Goal: Transaction & Acquisition: Download file/media

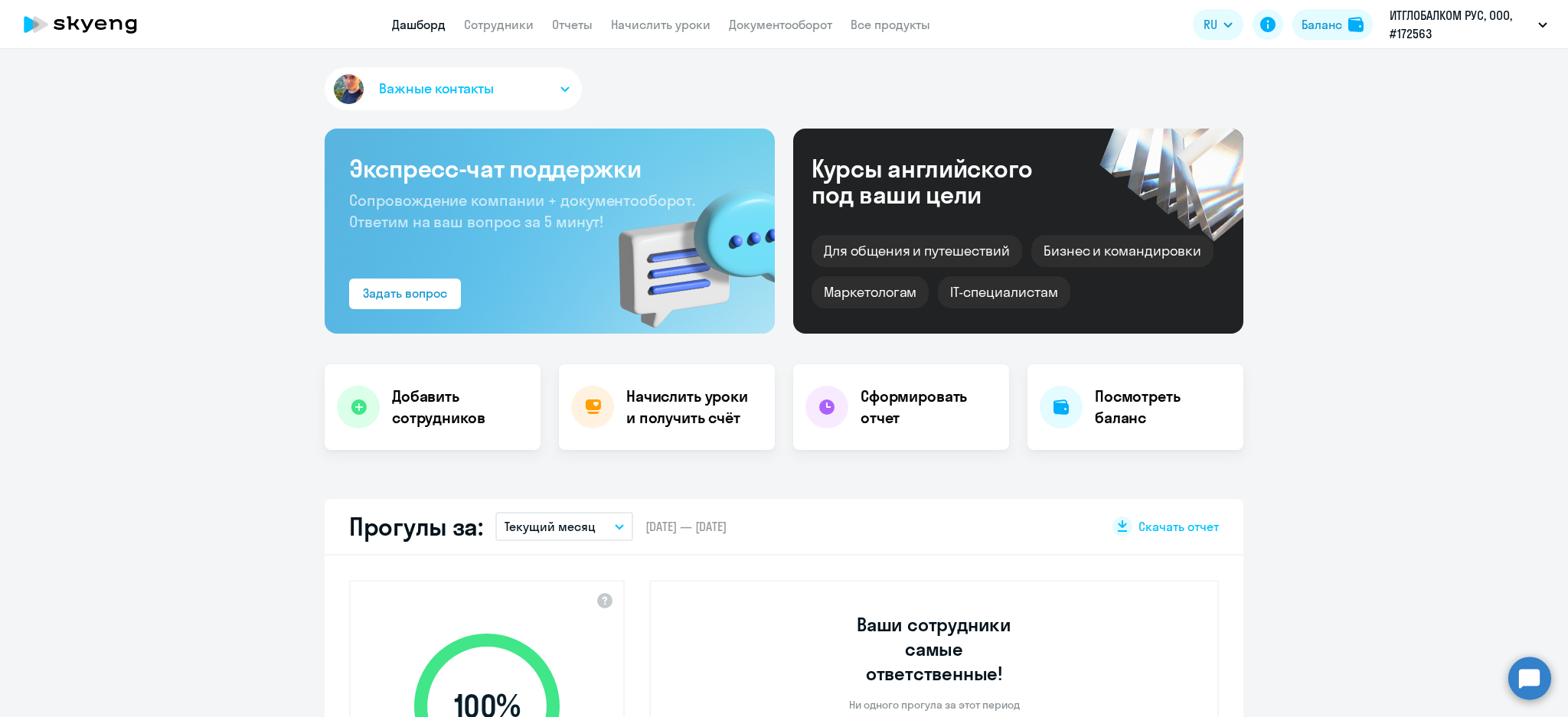
select select "30"
click at [1332, 21] on div "Баланс" at bounding box center [1322, 25] width 40 height 18
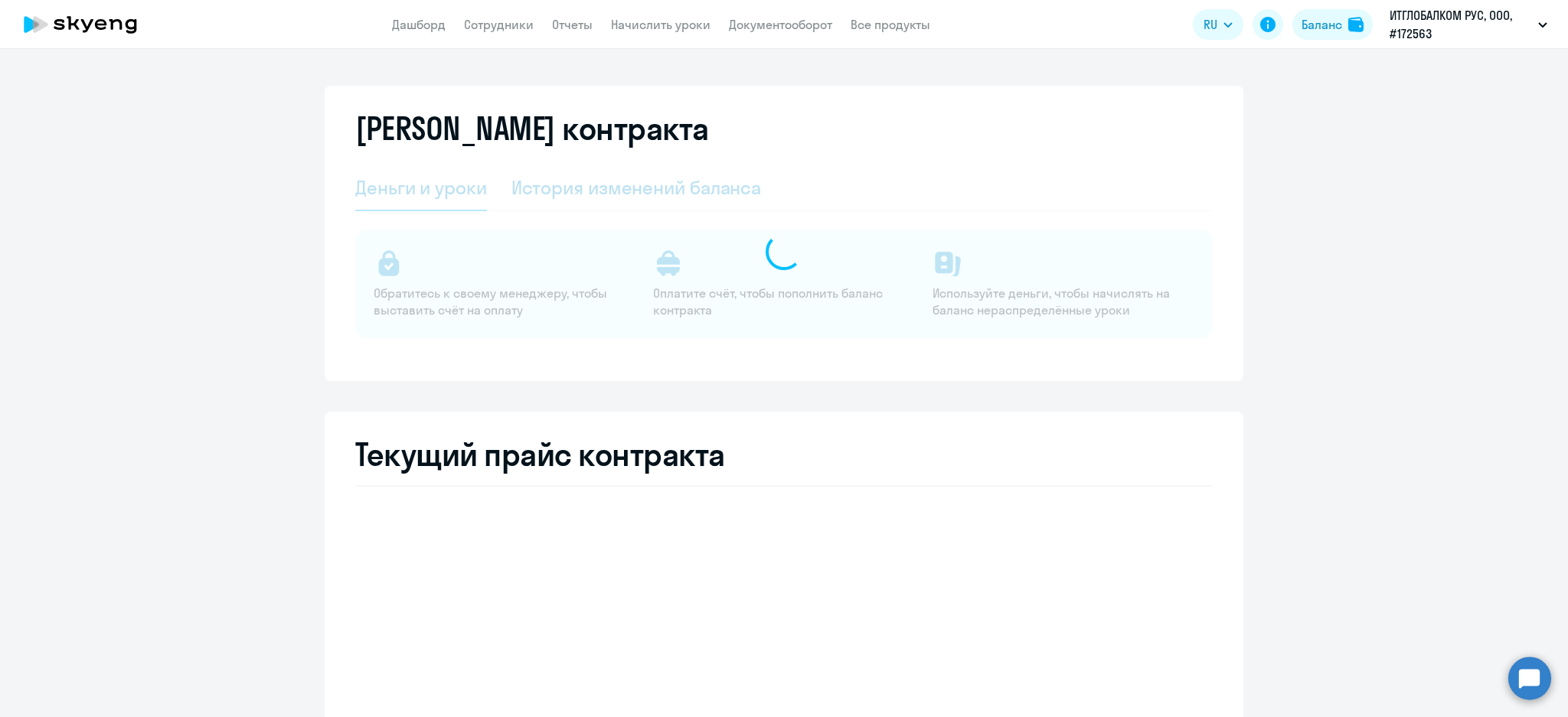
select select "english_adult_not_native_speaker"
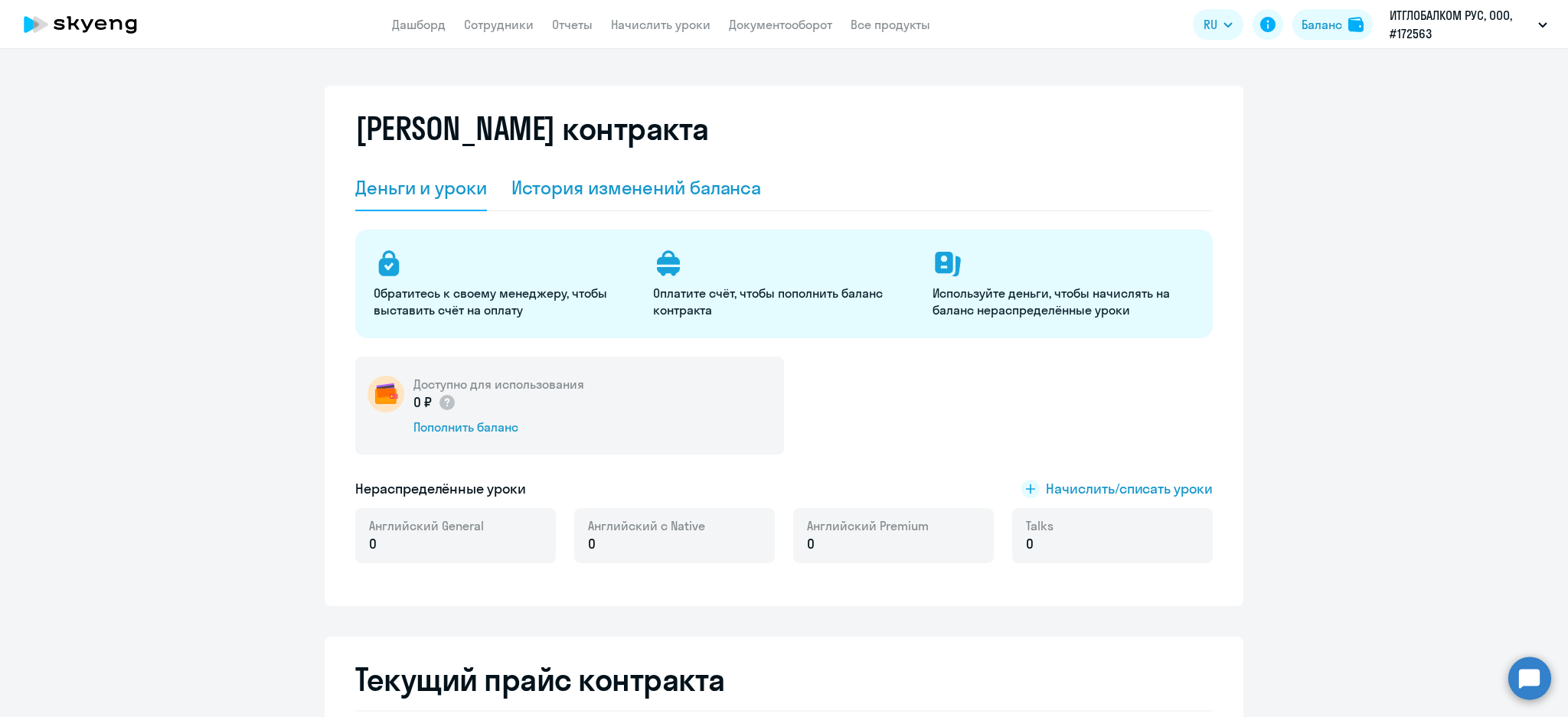
click at [662, 185] on div "История изменений баланса" at bounding box center [636, 188] width 251 height 25
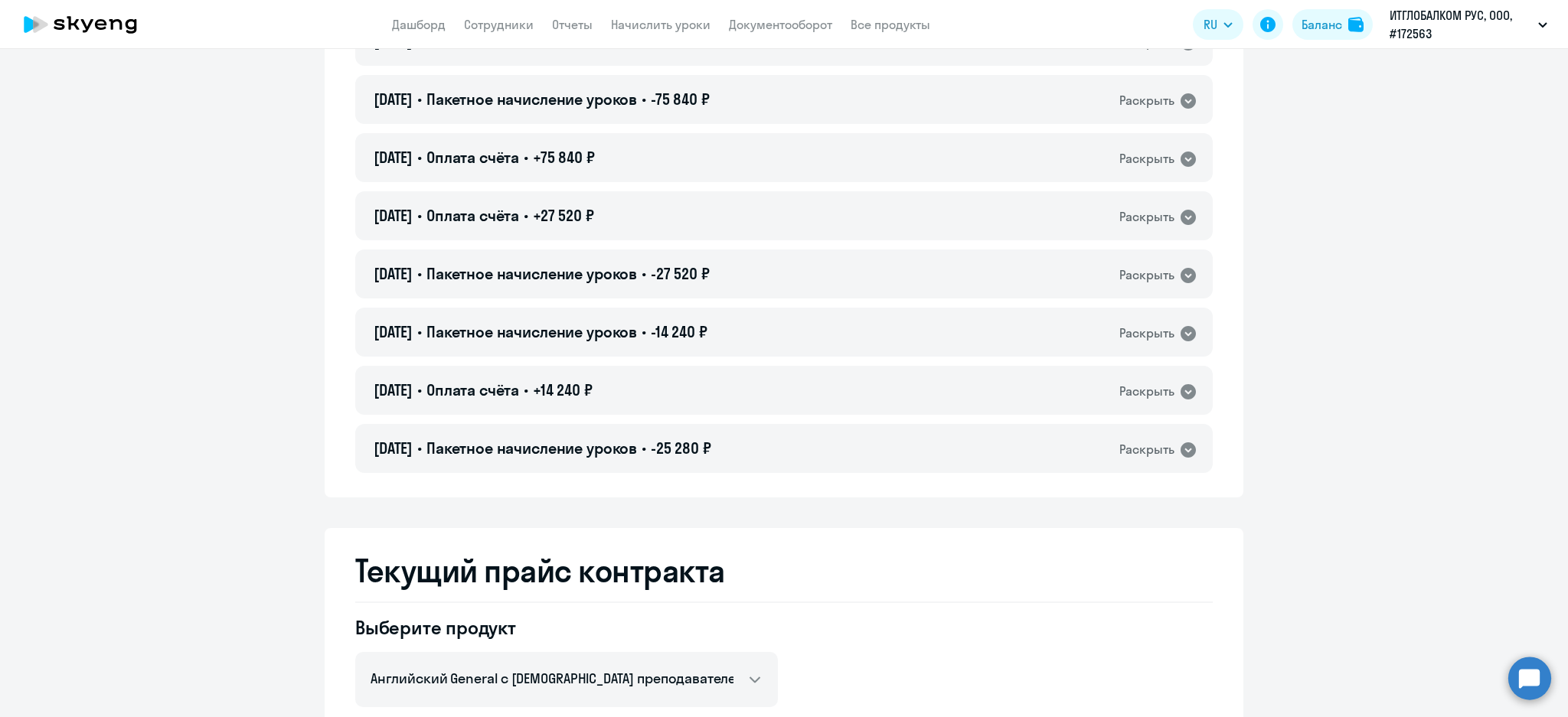
scroll to position [306, 0]
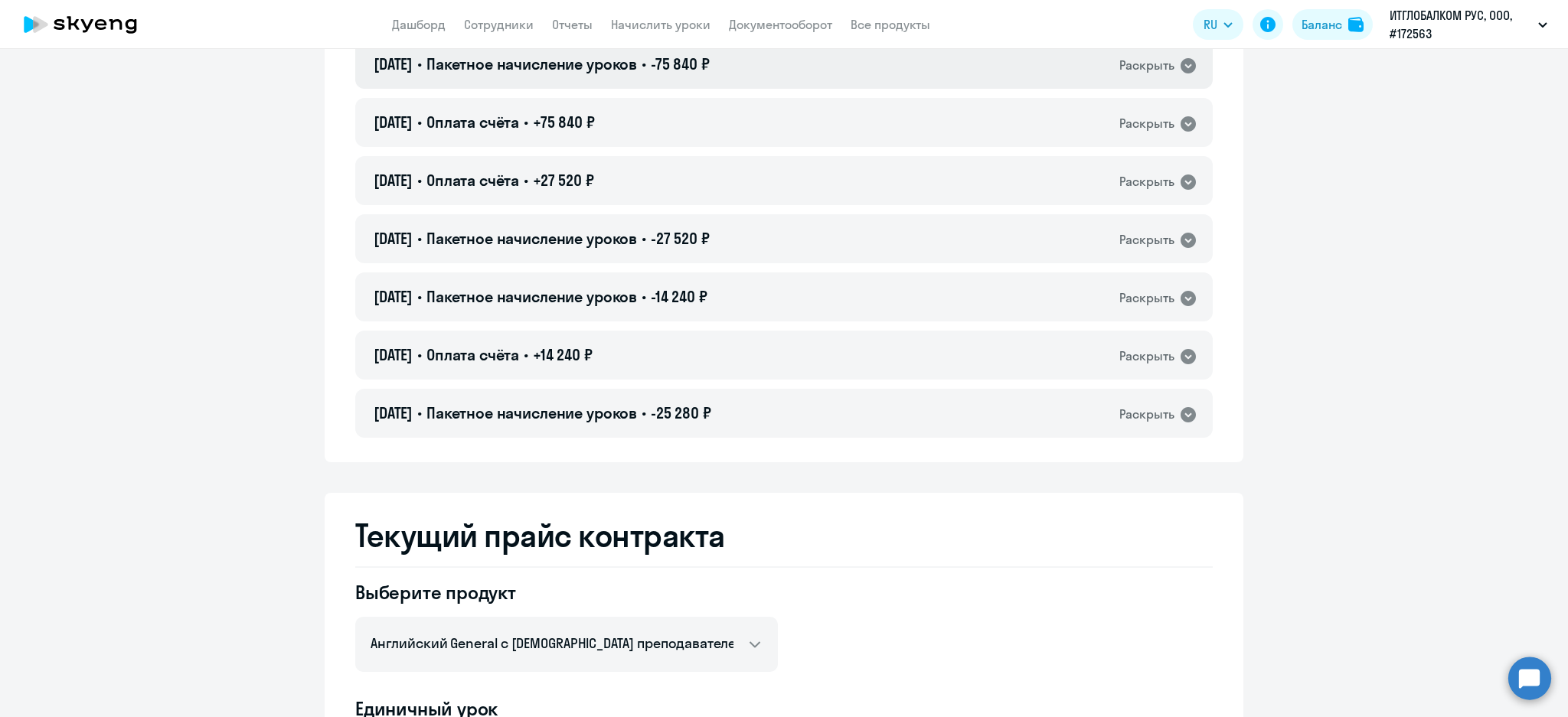
click at [710, 71] on span "-75 840 ₽" at bounding box center [680, 63] width 59 height 19
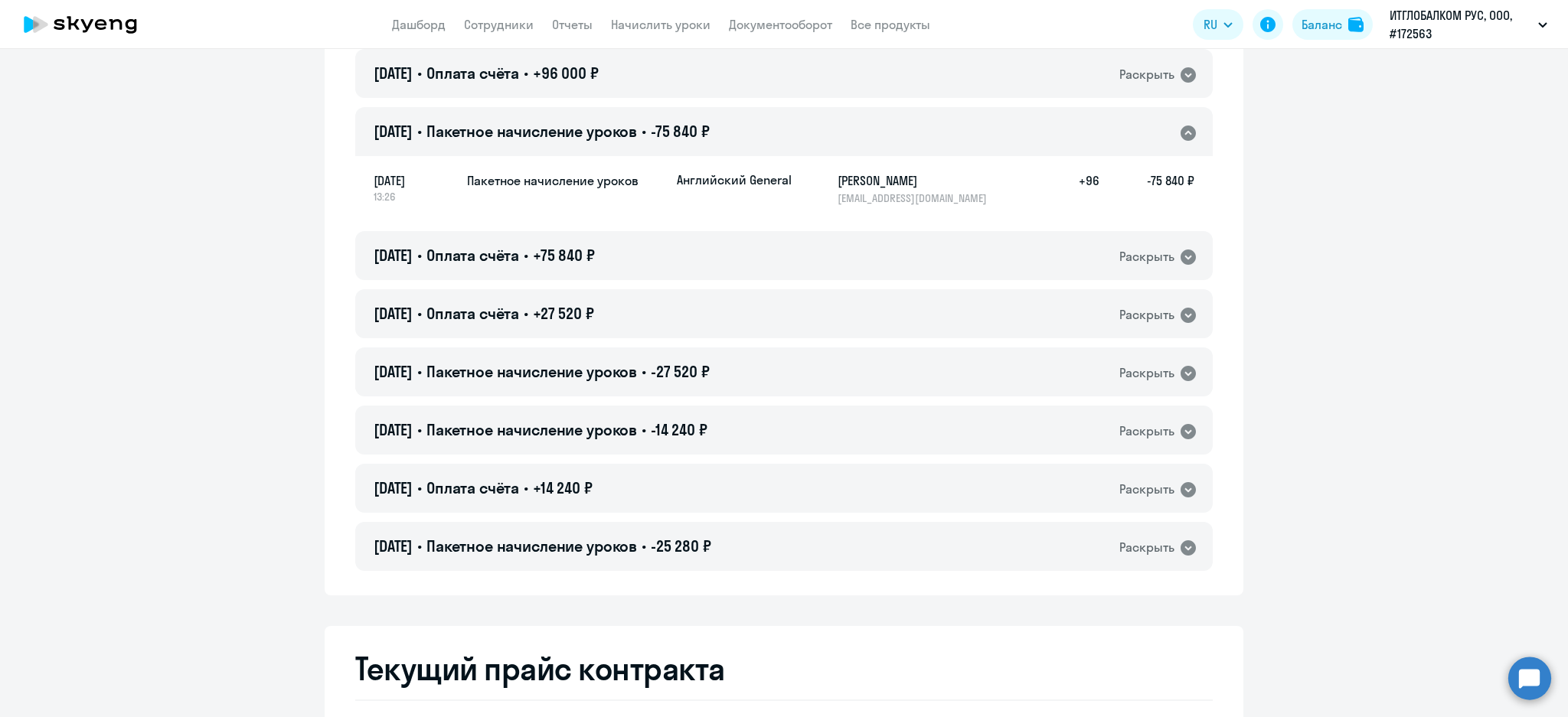
scroll to position [204, 0]
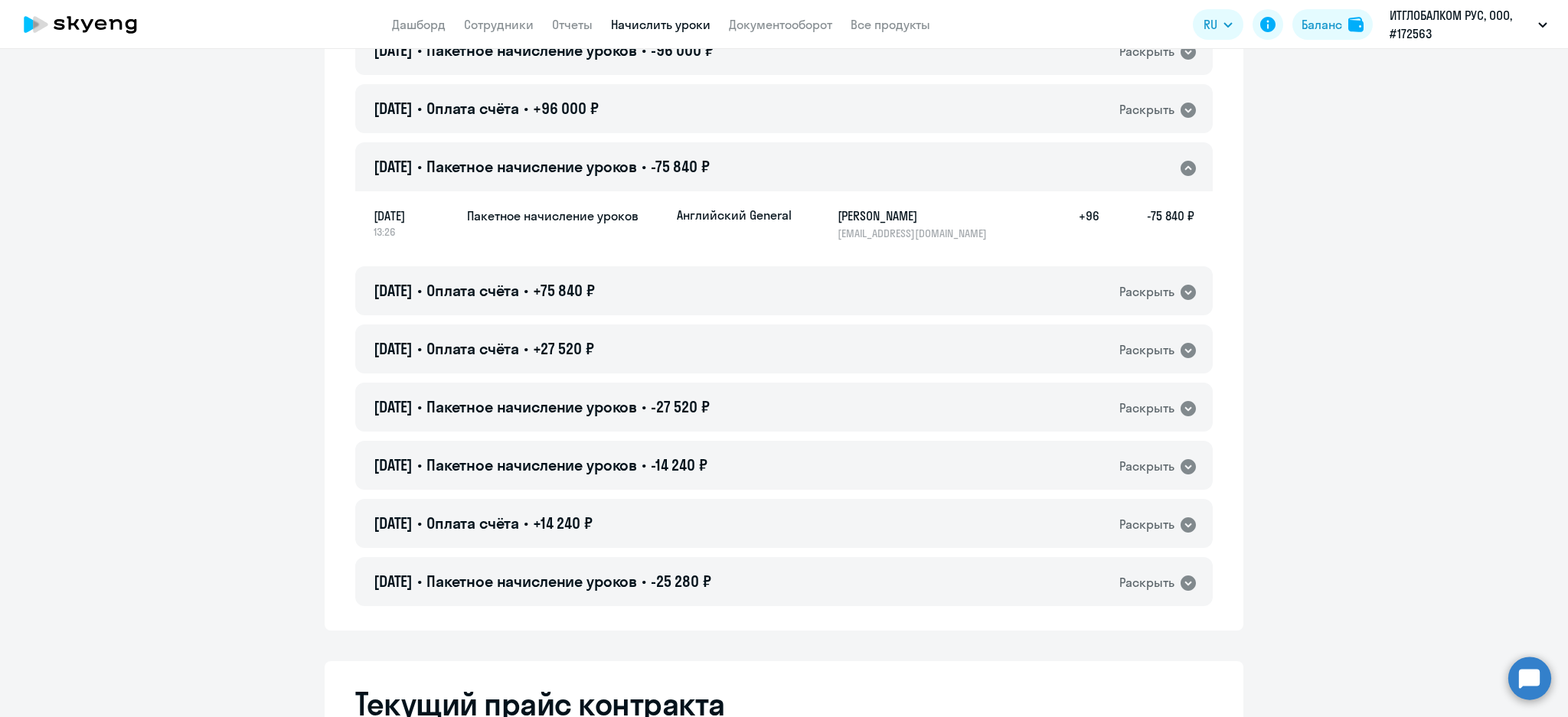
click at [695, 20] on link "Начислить уроки" at bounding box center [660, 24] width 100 height 16
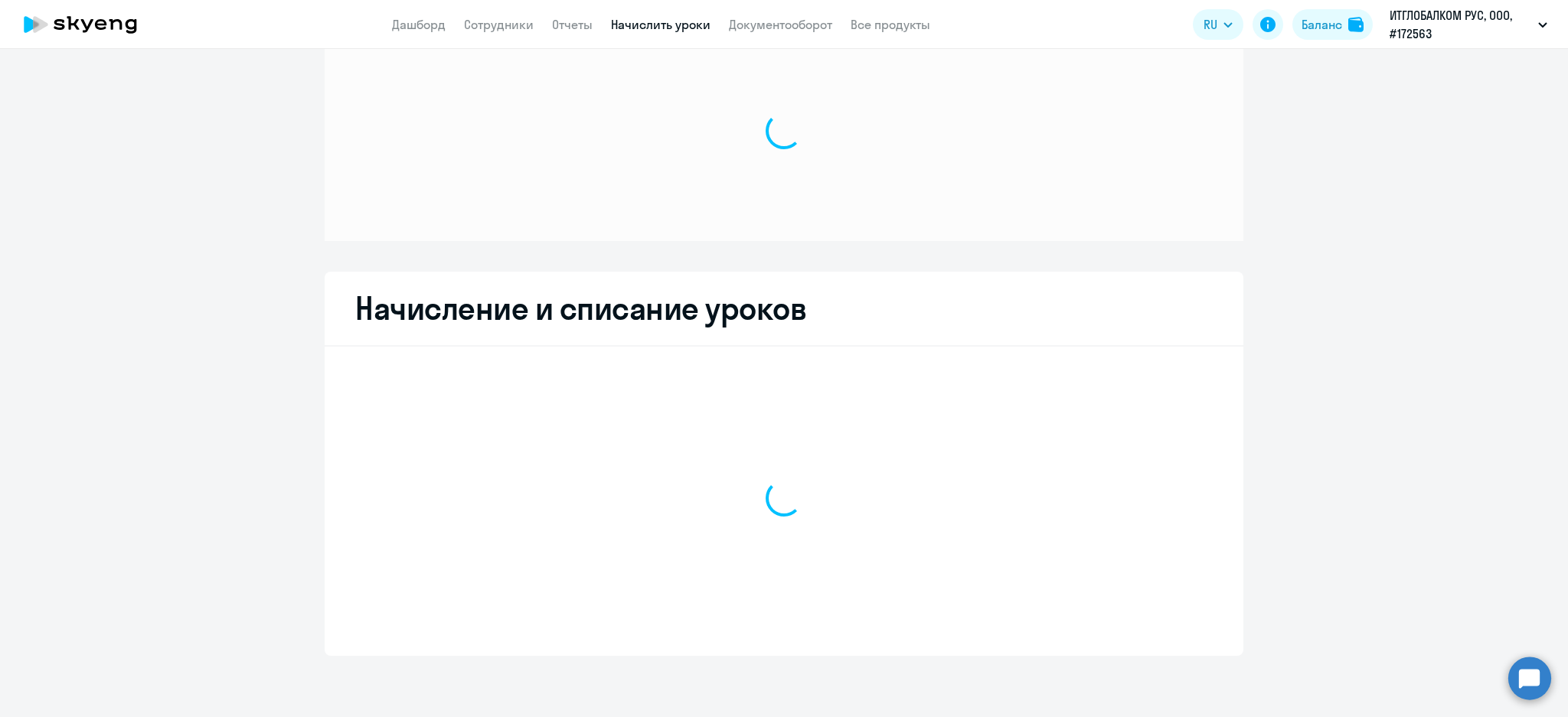
scroll to position [50, 0]
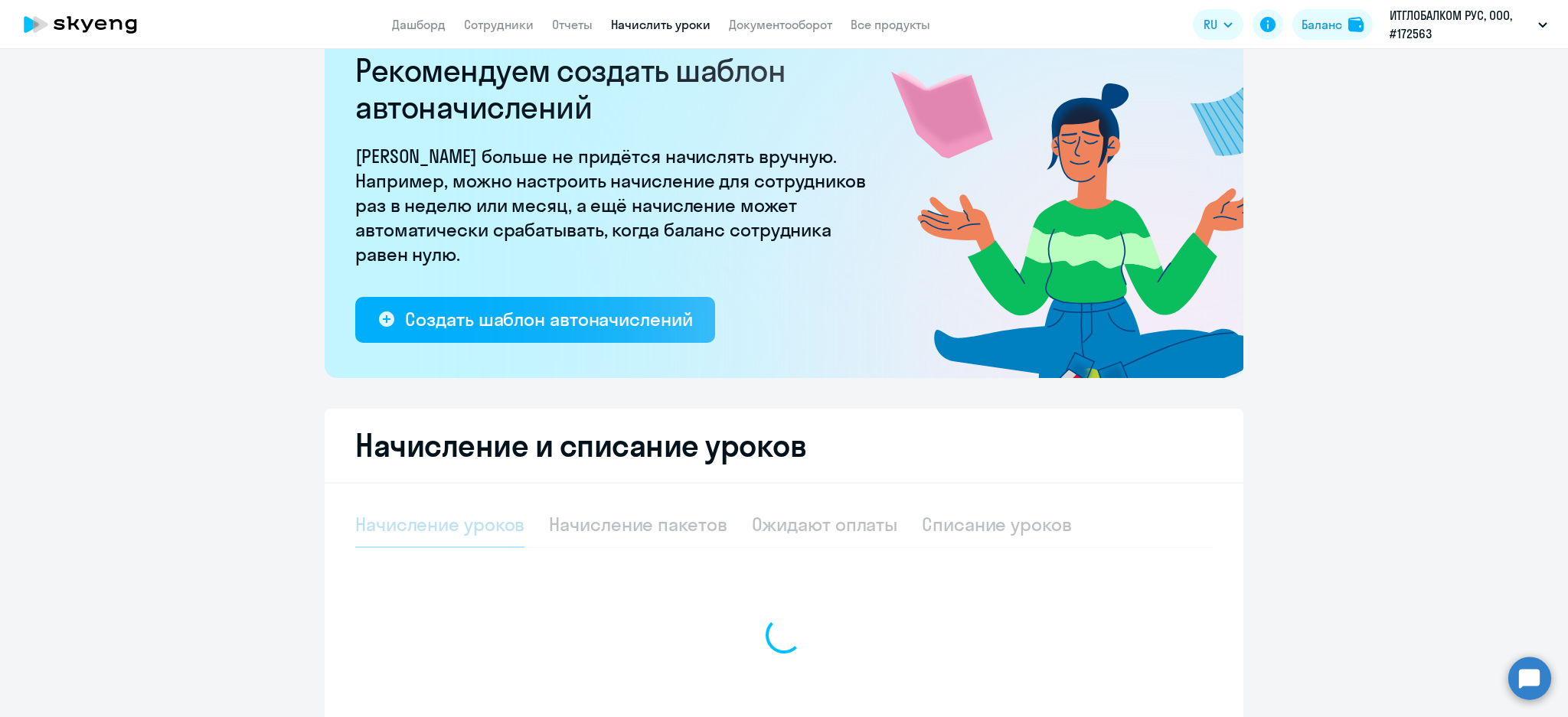
select select "10"
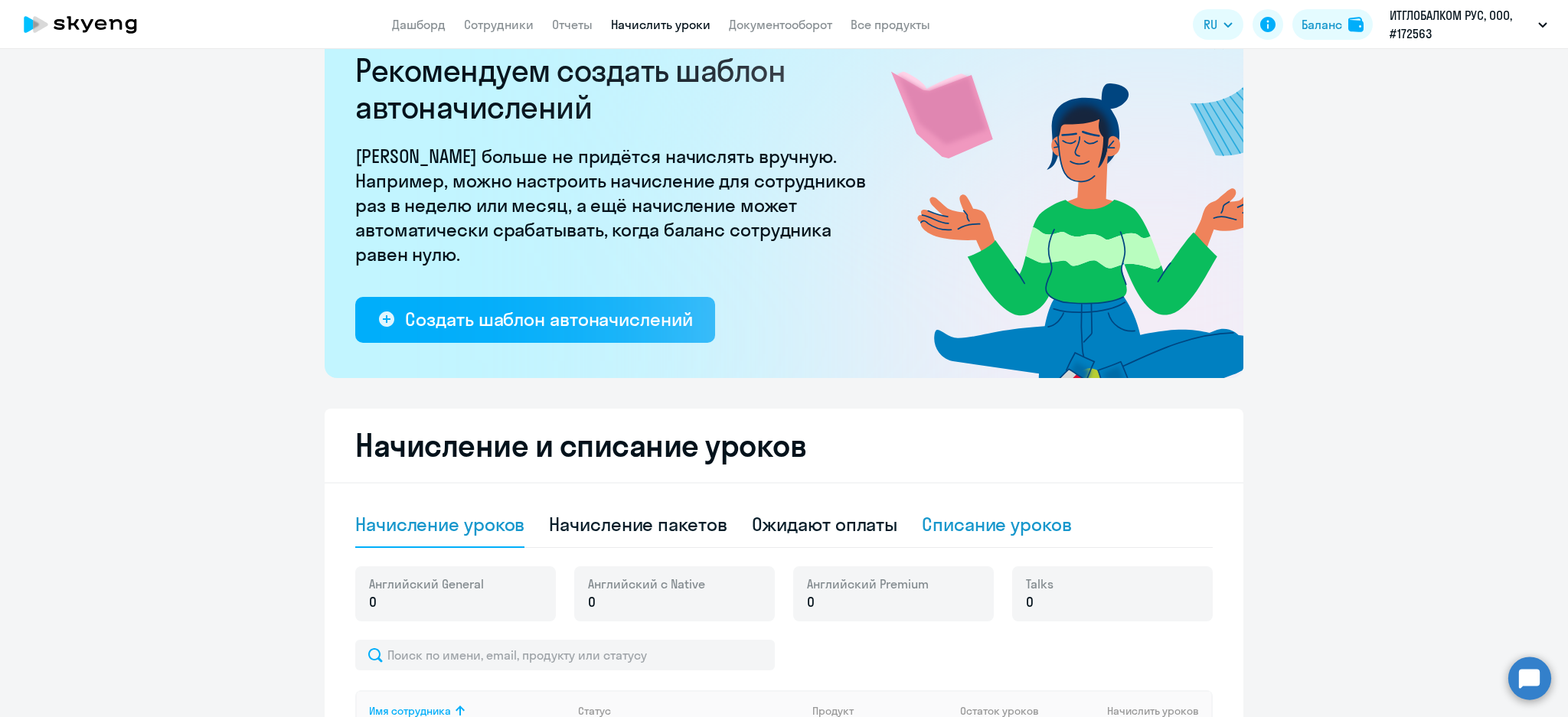
click at [1037, 537] on div "Списание уроков" at bounding box center [997, 525] width 150 height 46
select select "10"
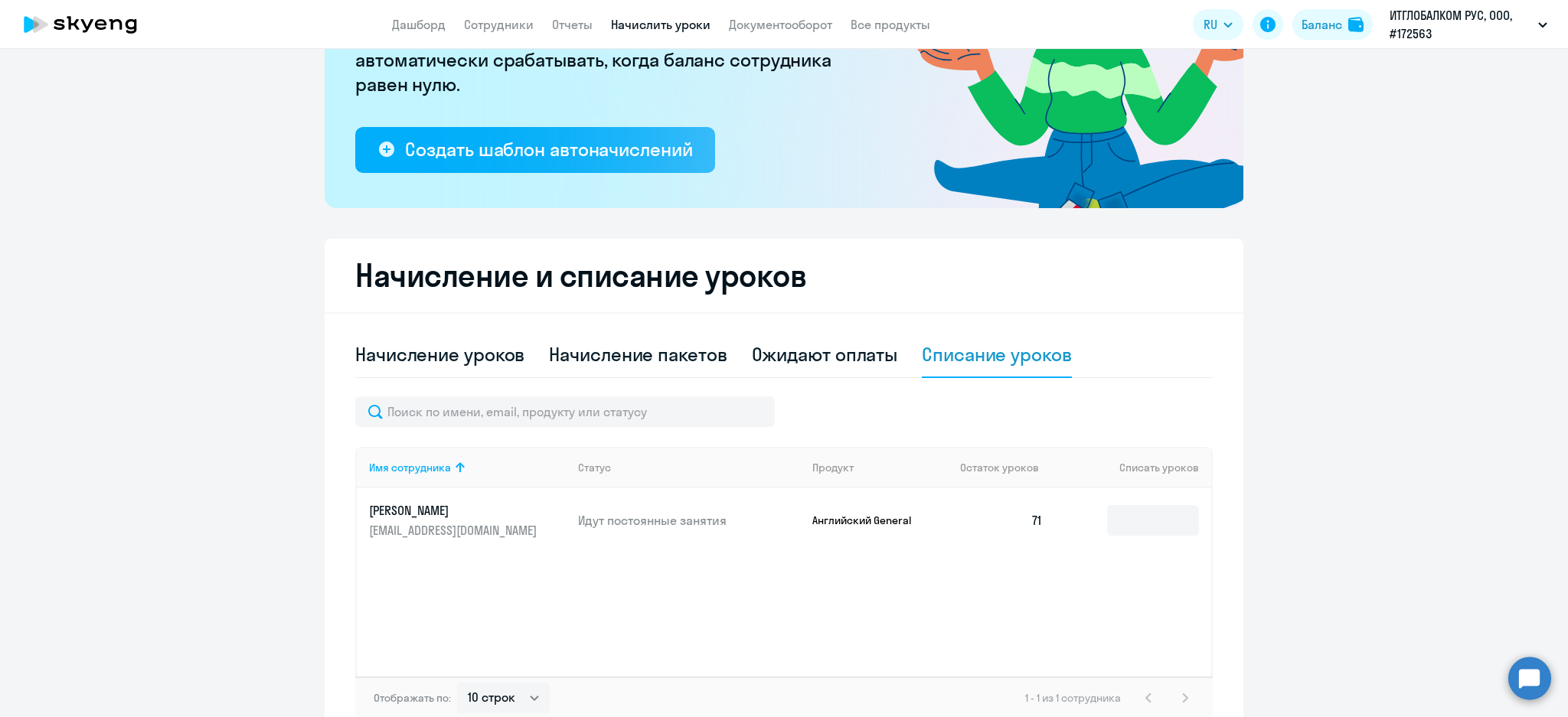
scroll to position [307, 0]
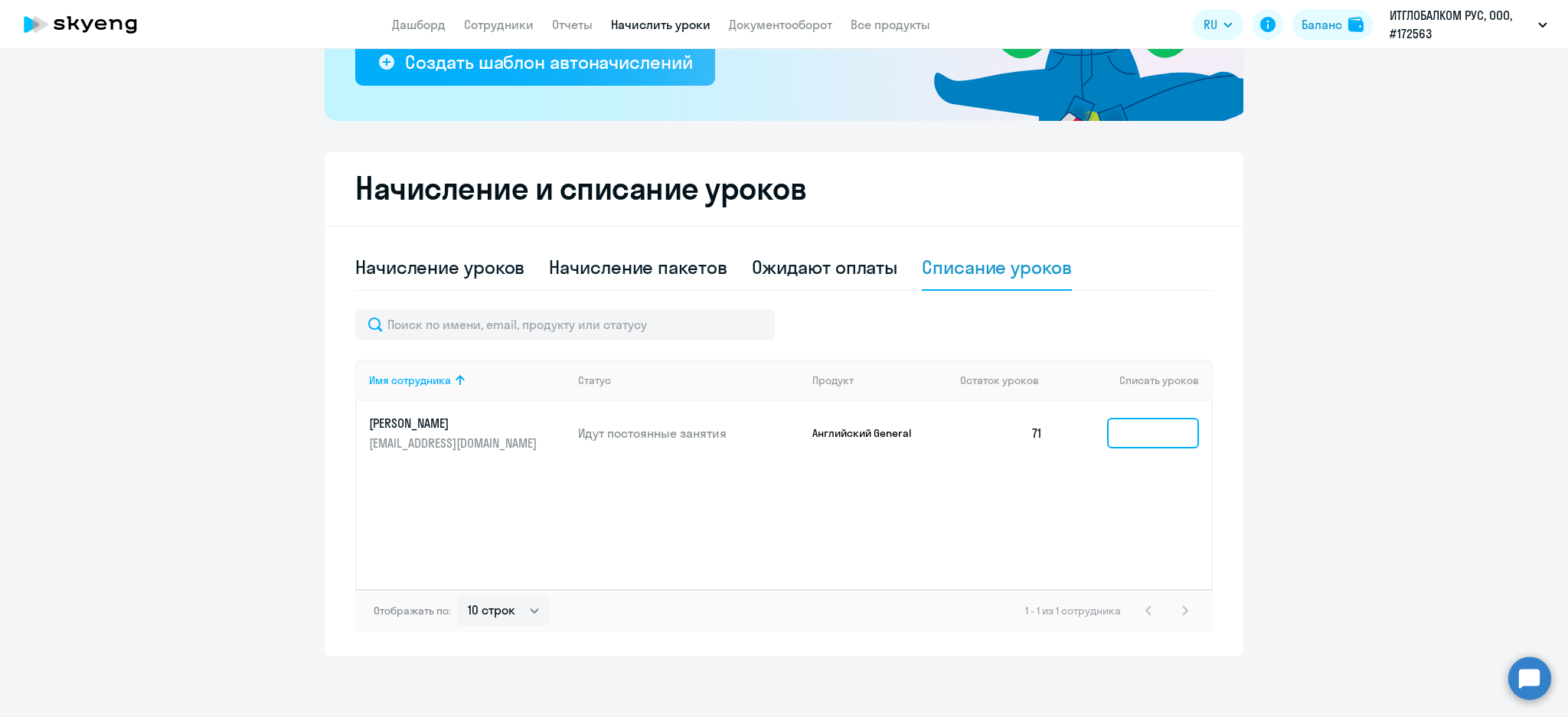
click at [1140, 444] on input at bounding box center [1153, 433] width 92 height 30
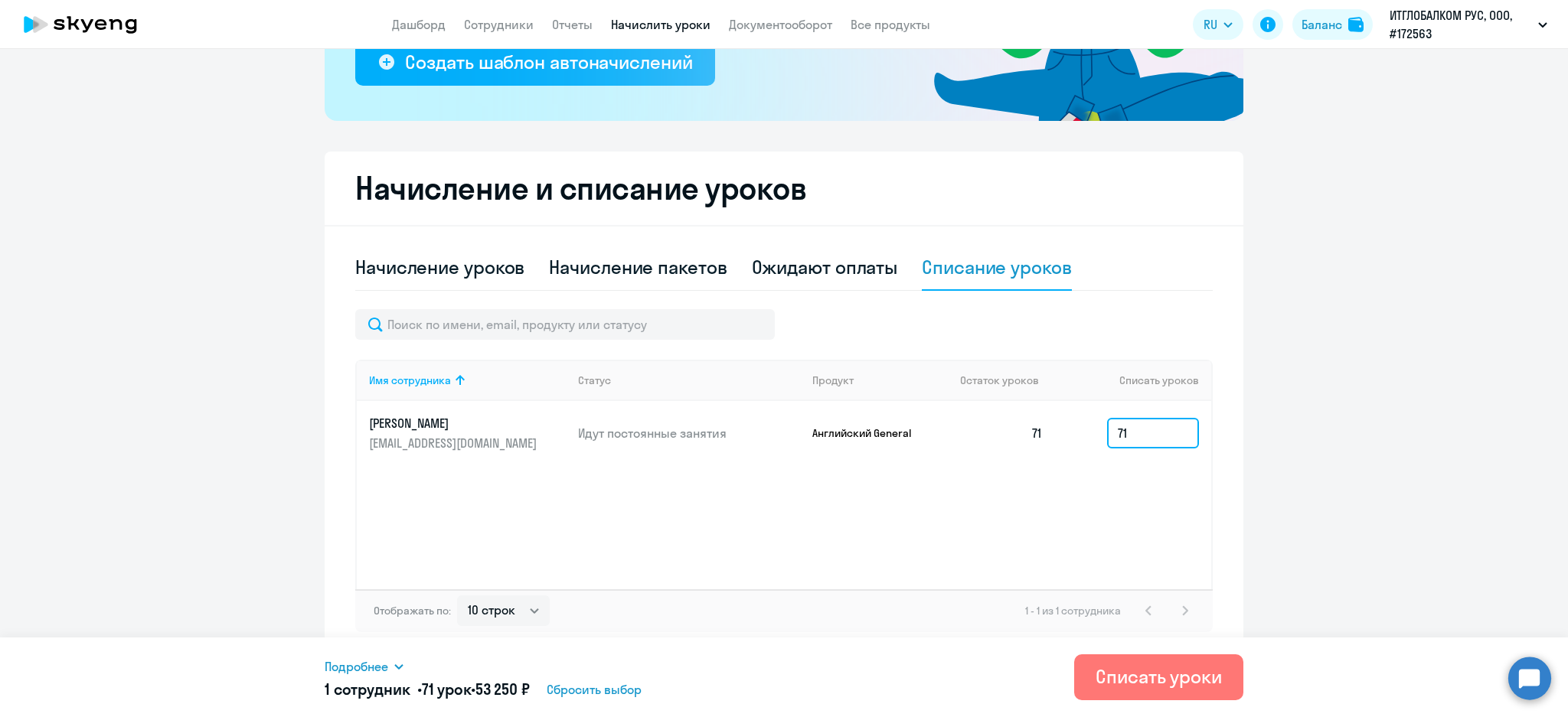
type input "71"
click at [382, 666] on span "Подробнее" at bounding box center [356, 667] width 63 height 18
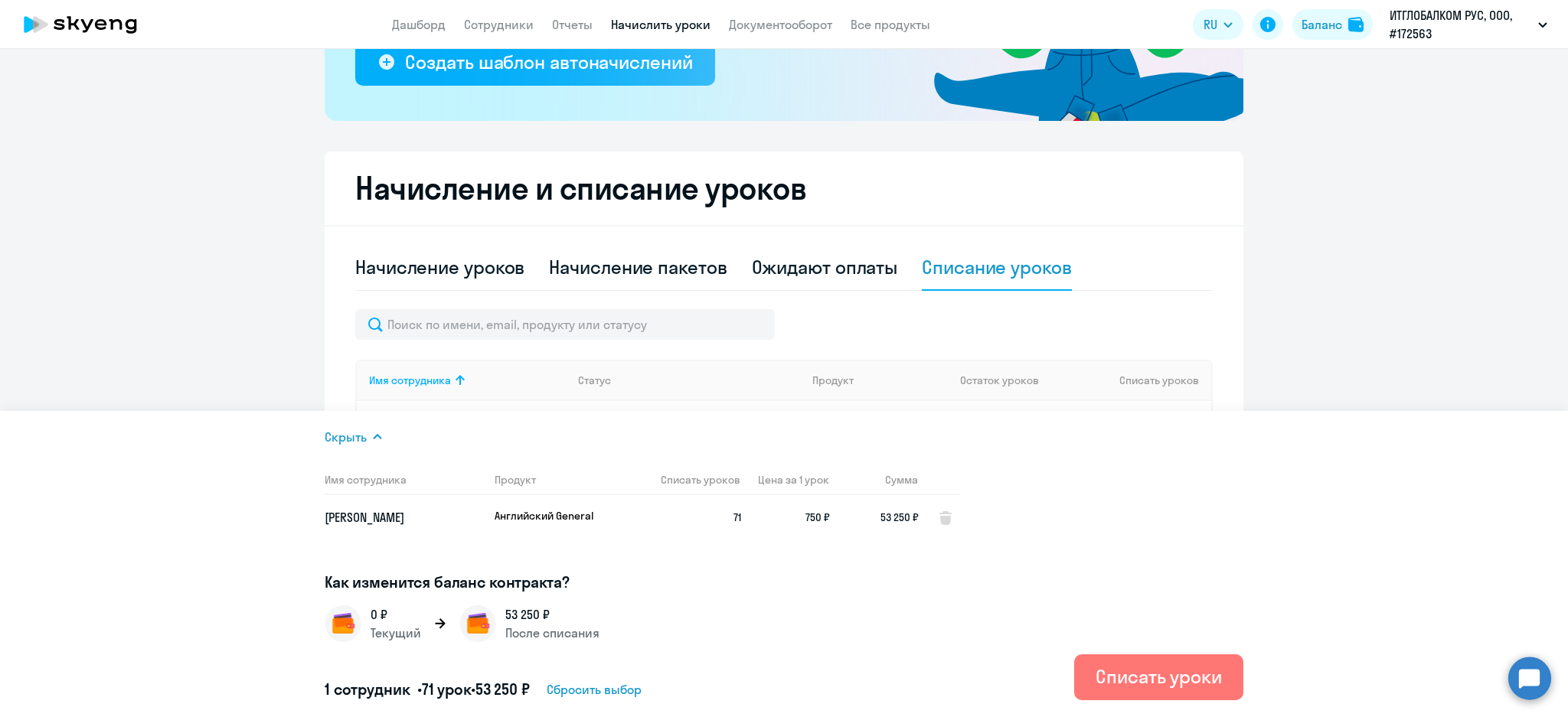
click at [223, 325] on ng-component "Рекомендуем создать шаблон автоначислений Уроки больше не придётся начислять вр…" at bounding box center [784, 210] width 1568 height 893
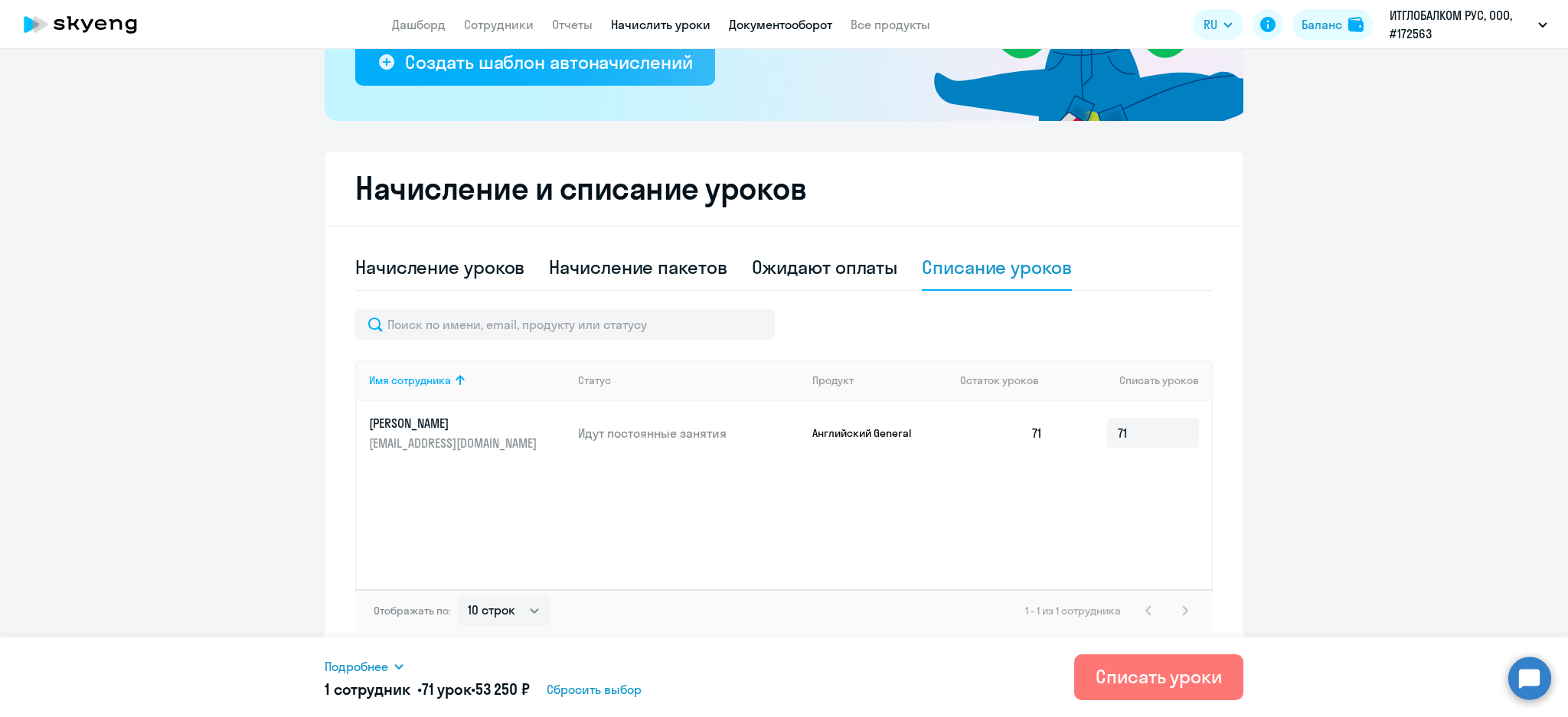
click at [790, 30] on link "Документооборот" at bounding box center [780, 24] width 103 height 16
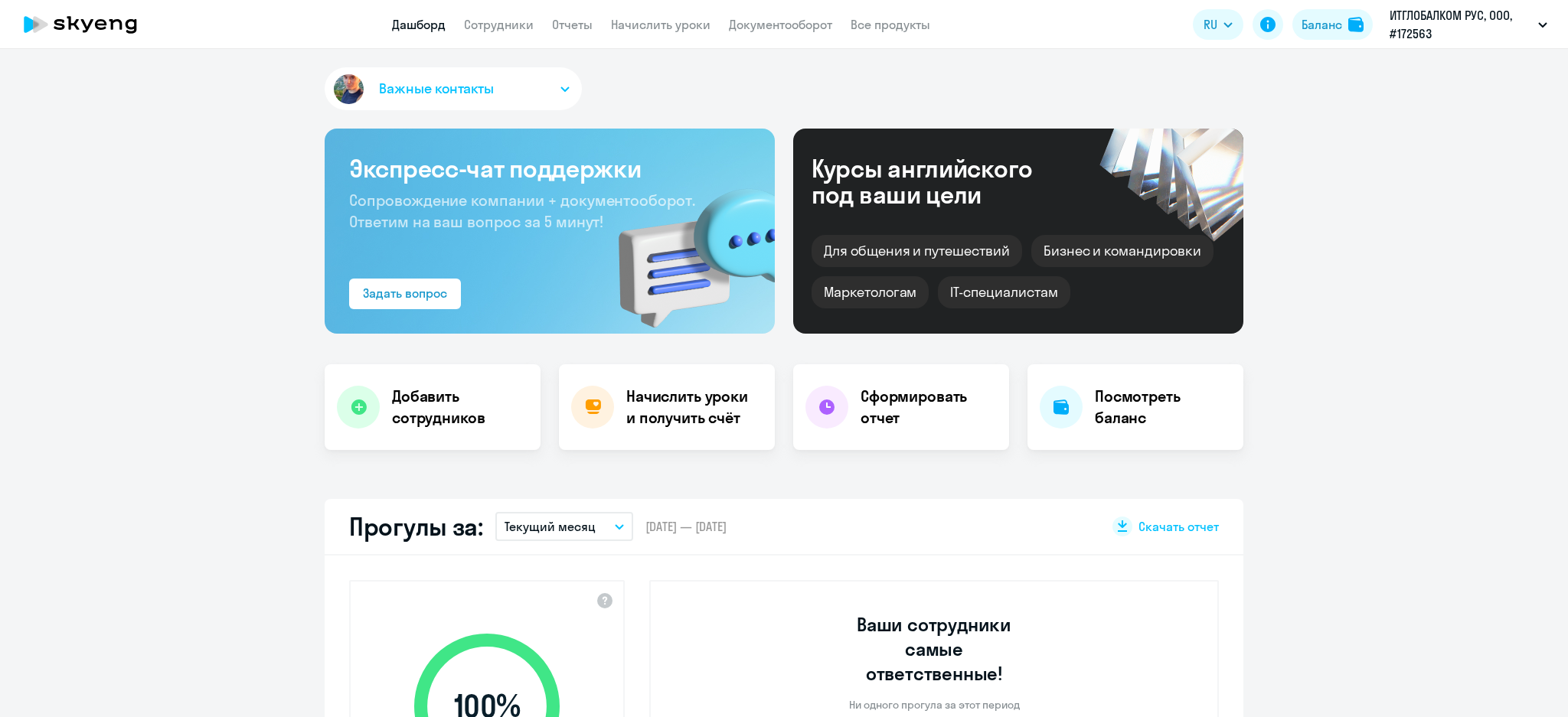
select select "30"
click at [784, 28] on link "Документооборот" at bounding box center [780, 24] width 103 height 16
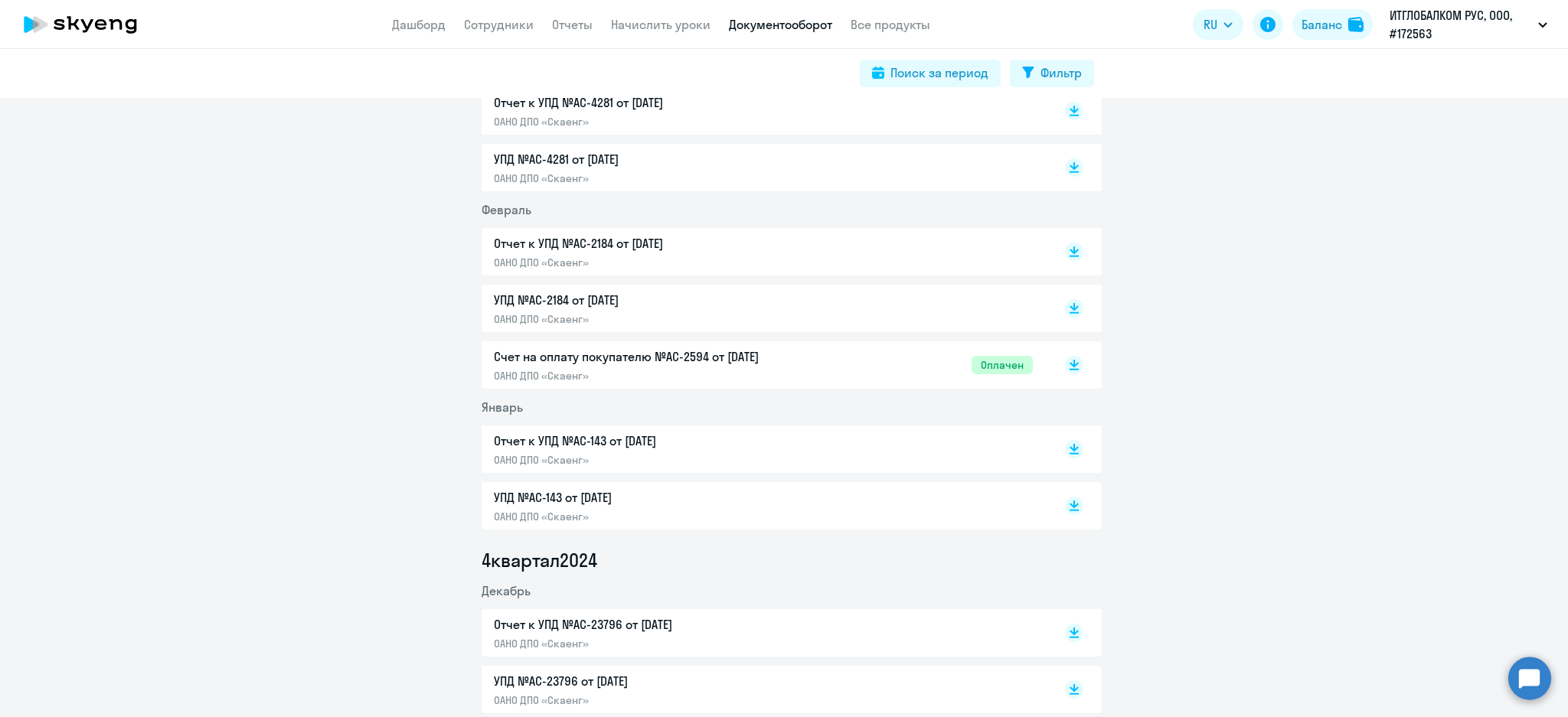
scroll to position [1428, 0]
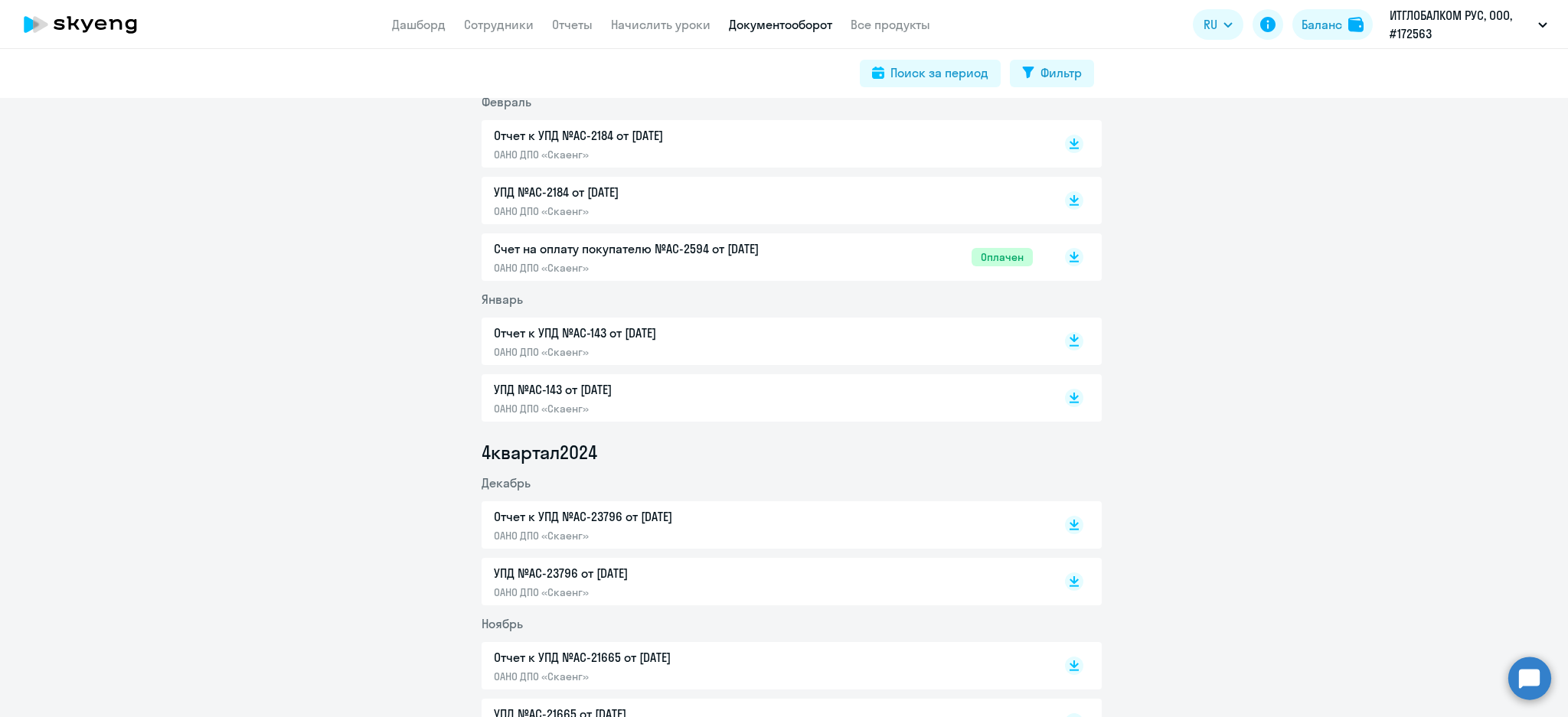
click at [1073, 340] on rect at bounding box center [1074, 341] width 18 height 18
click at [1068, 536] on div at bounding box center [1058, 525] width 50 height 35
click at [1068, 524] on rect at bounding box center [1074, 525] width 18 height 18
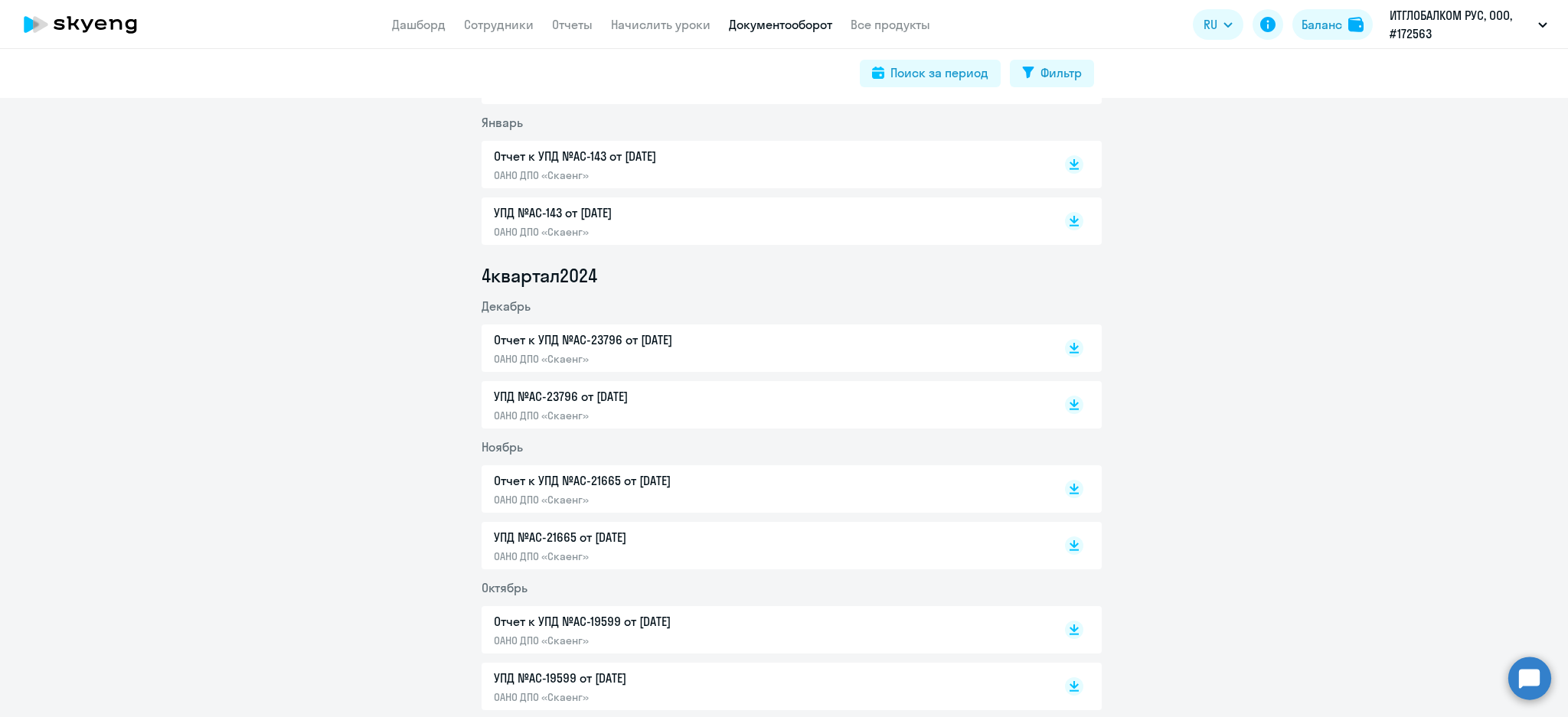
scroll to position [1633, 0]
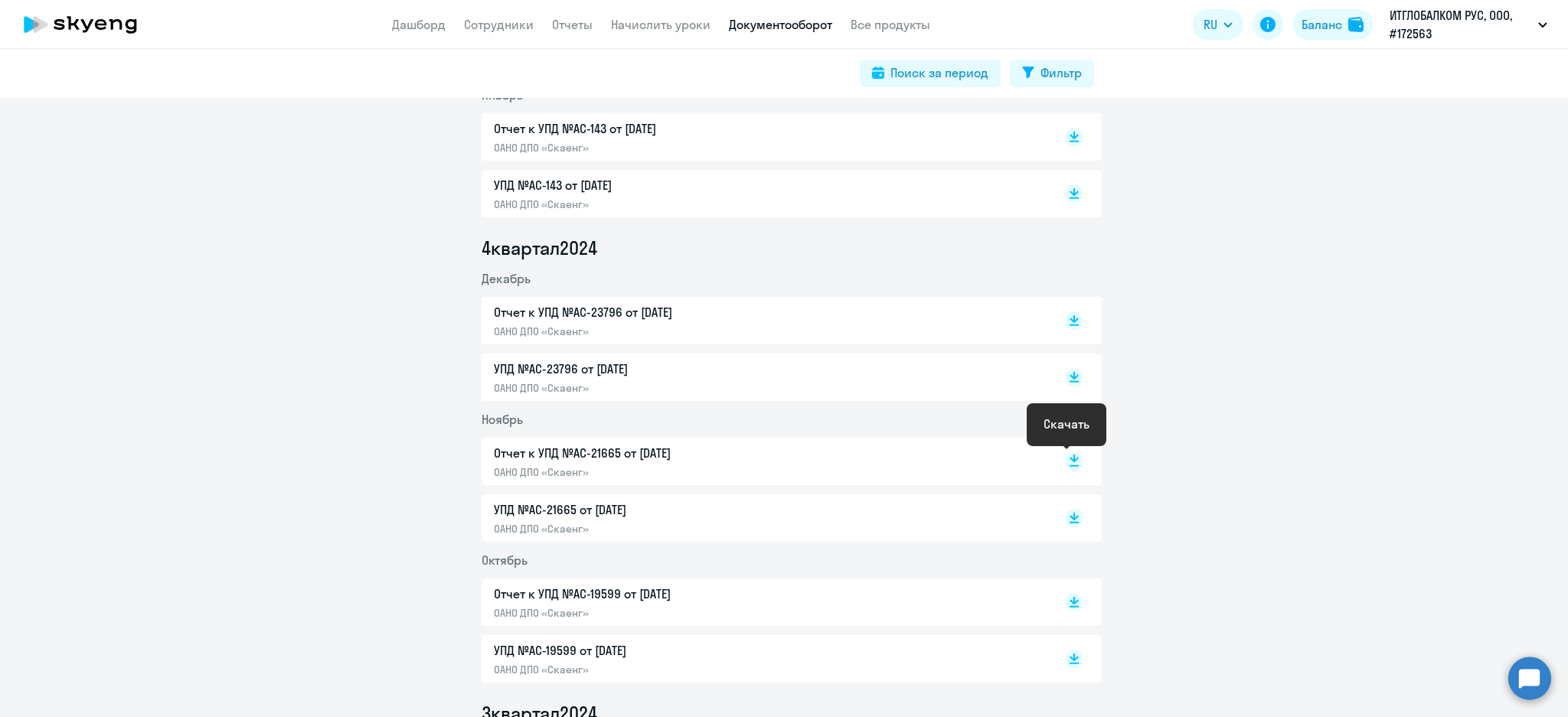
click at [1071, 457] on rect at bounding box center [1074, 462] width 18 height 18
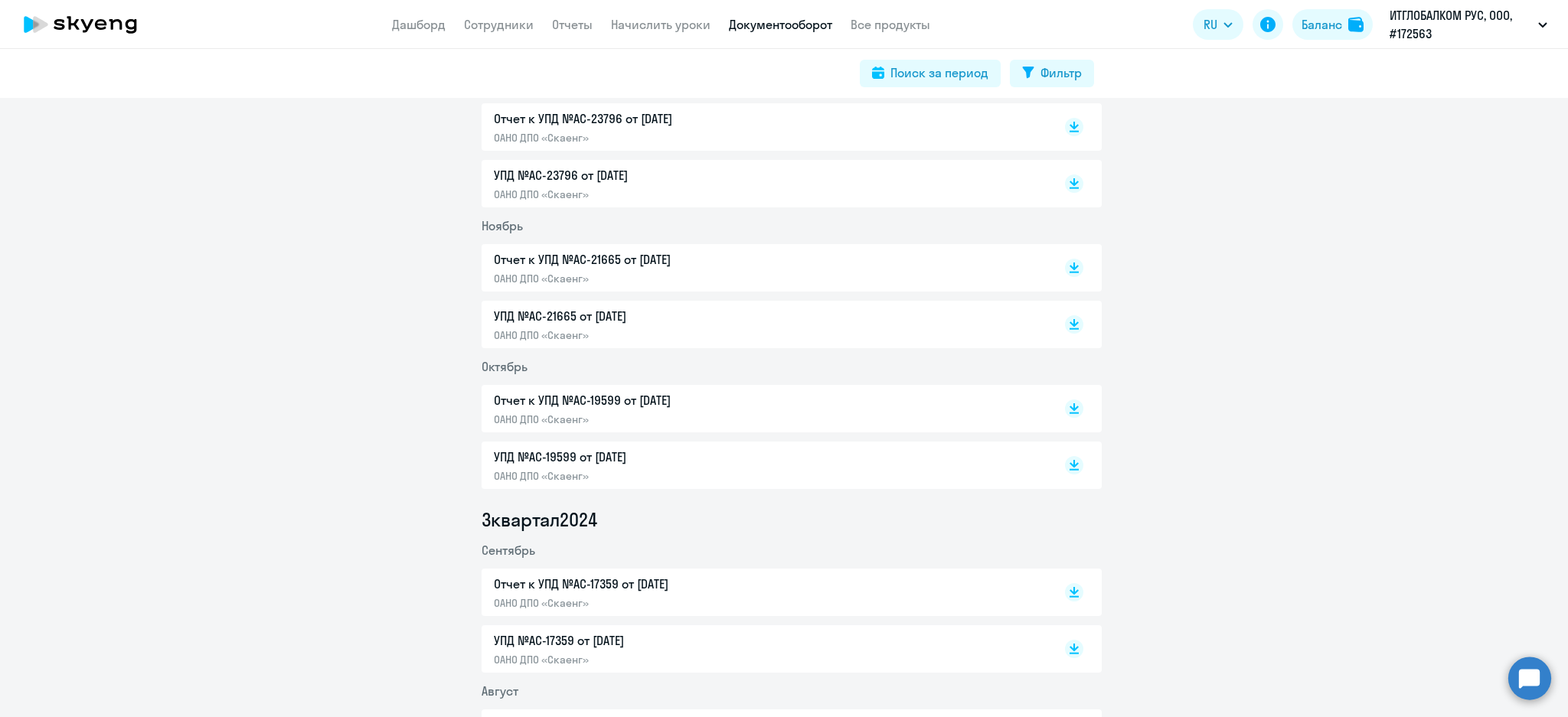
scroll to position [1837, 0]
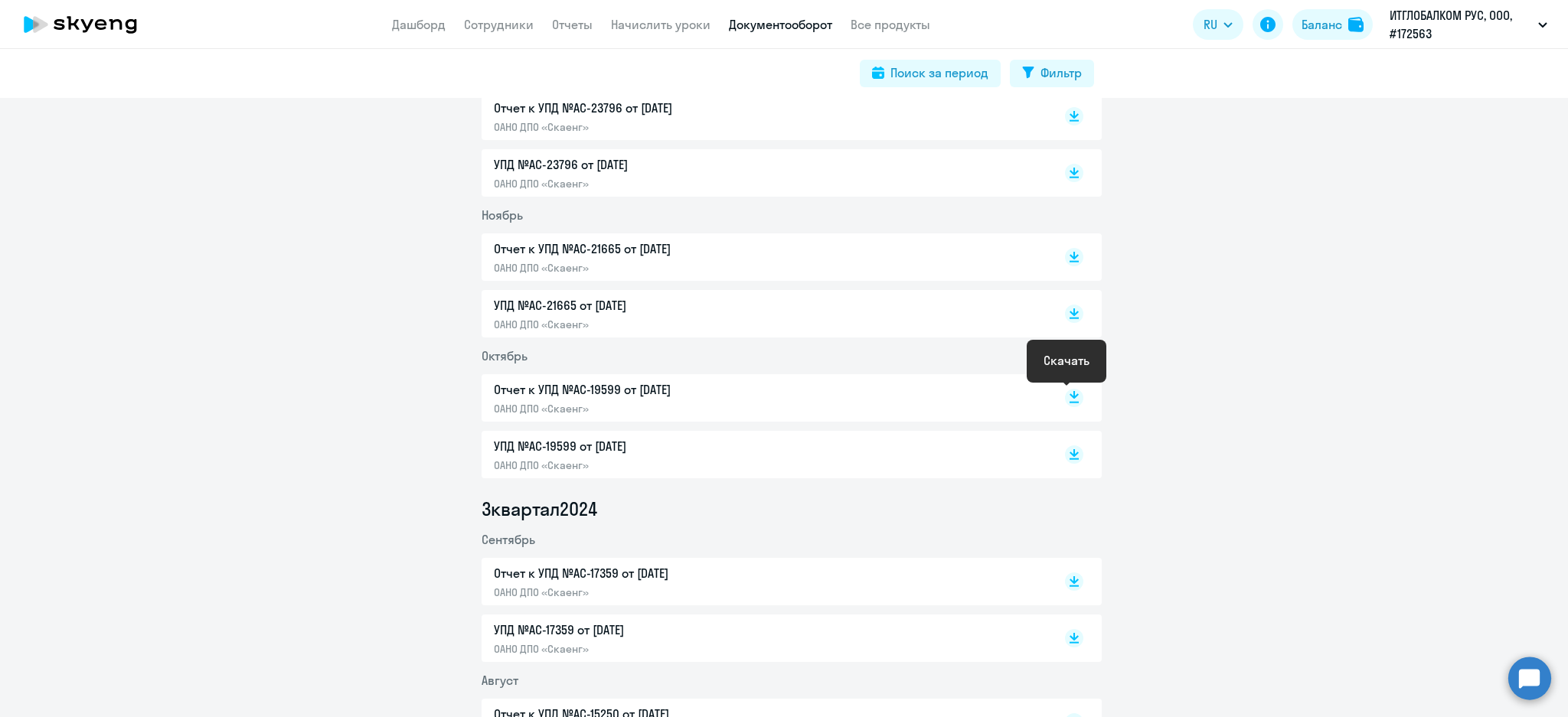
click at [1067, 398] on icon at bounding box center [1074, 398] width 18 height 18
click at [1066, 587] on rect at bounding box center [1074, 582] width 18 height 18
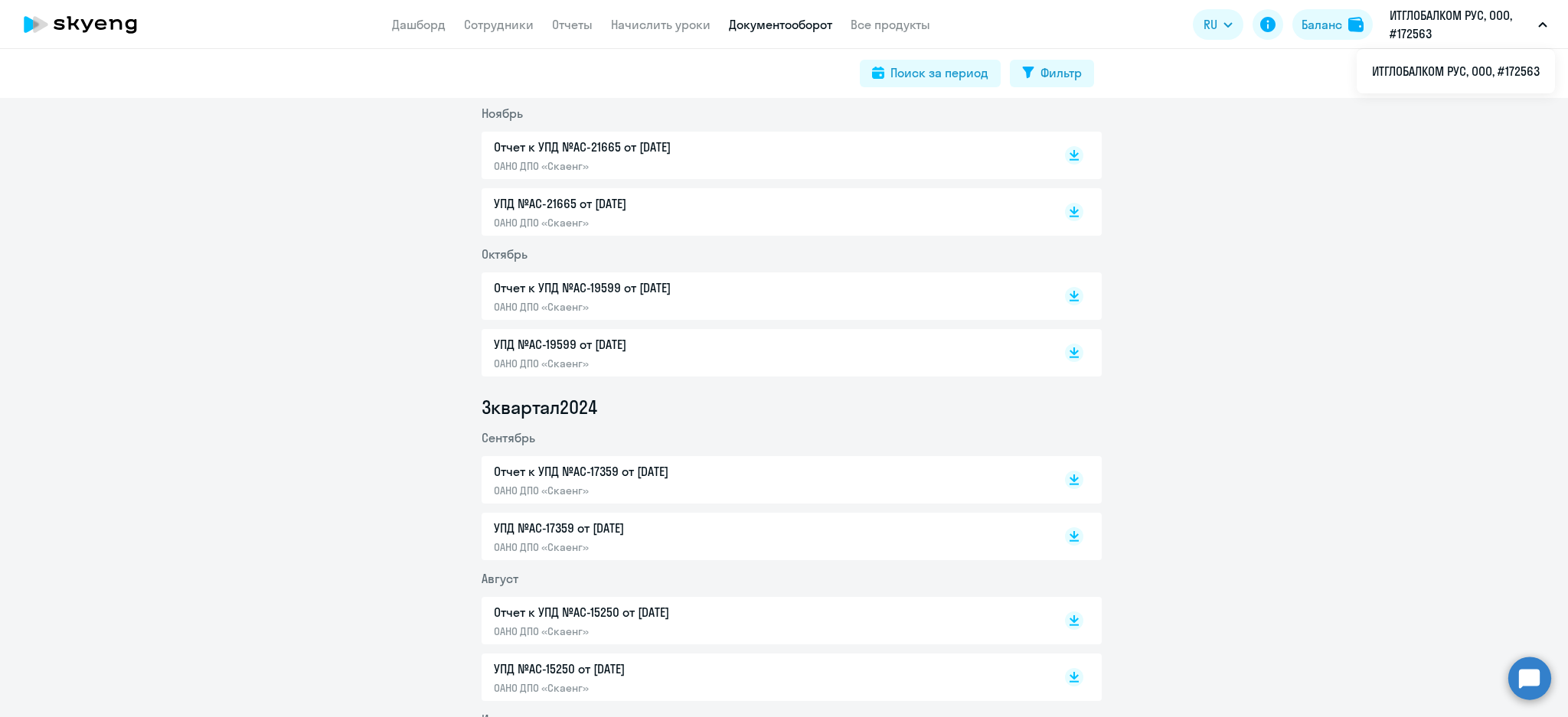
scroll to position [2143, 0]
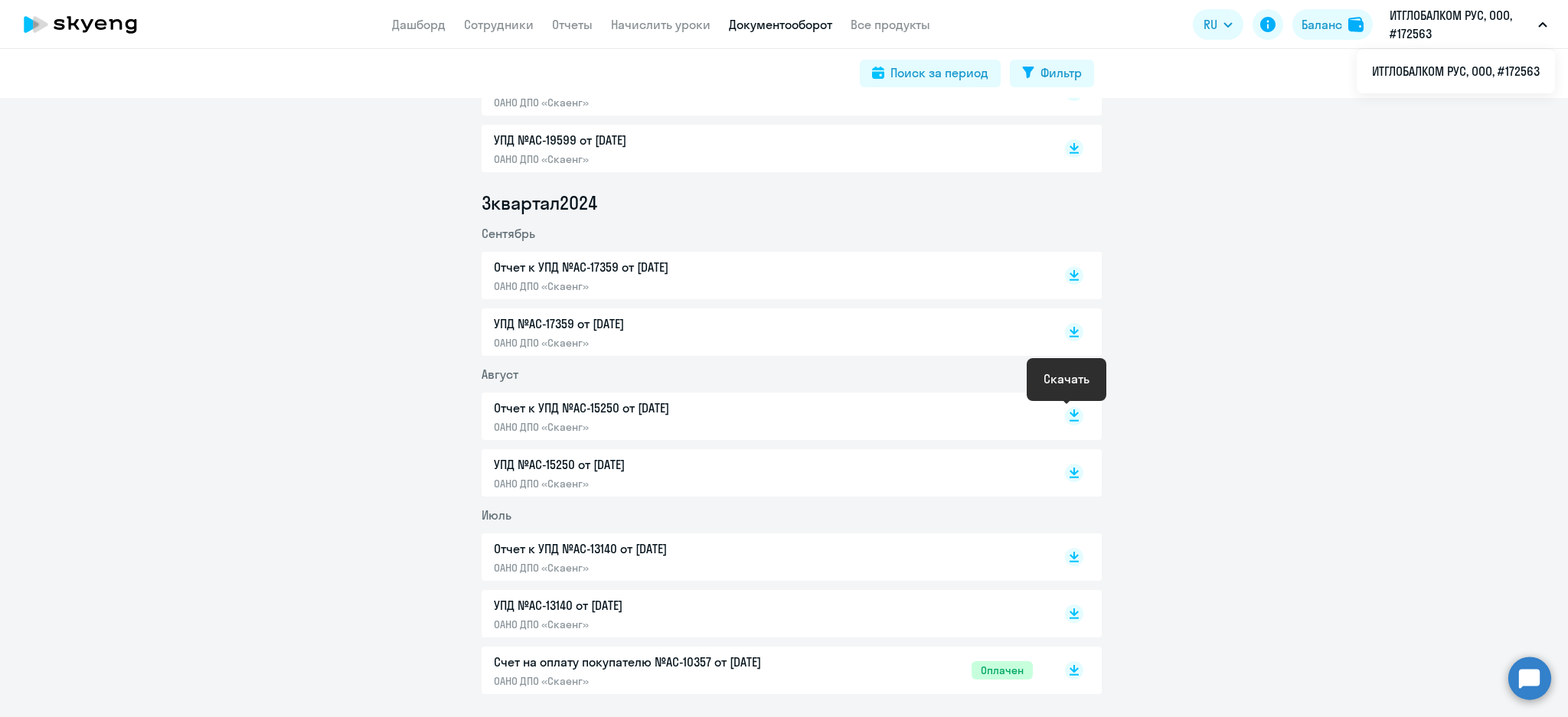
click at [1072, 419] on rect at bounding box center [1074, 416] width 18 height 18
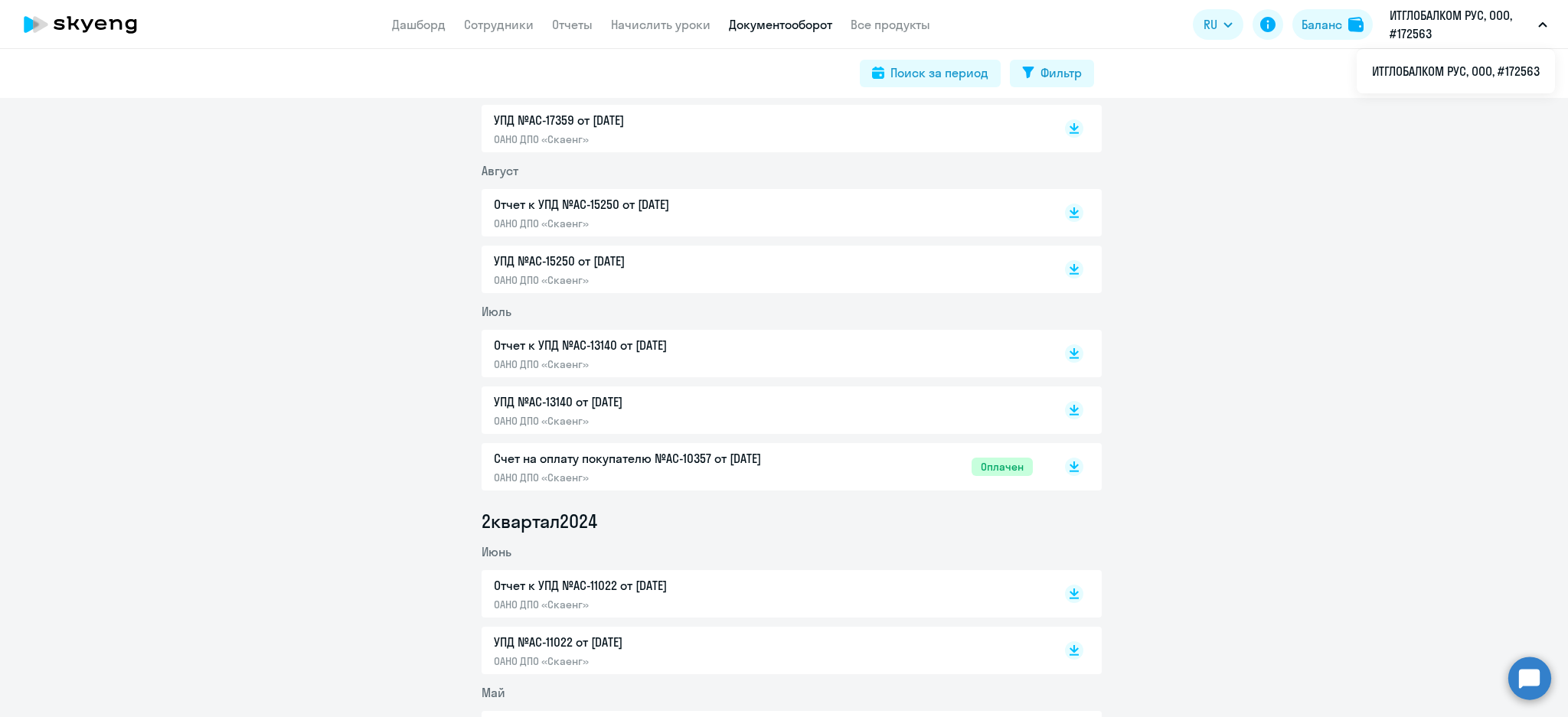
click at [1082, 352] on div "Отчет к УПД №AC-13140 от [DATE] ОАНО ДПО «Скаенг»" at bounding box center [791, 354] width 620 height 48
click at [1071, 359] on rect at bounding box center [1074, 354] width 18 height 18
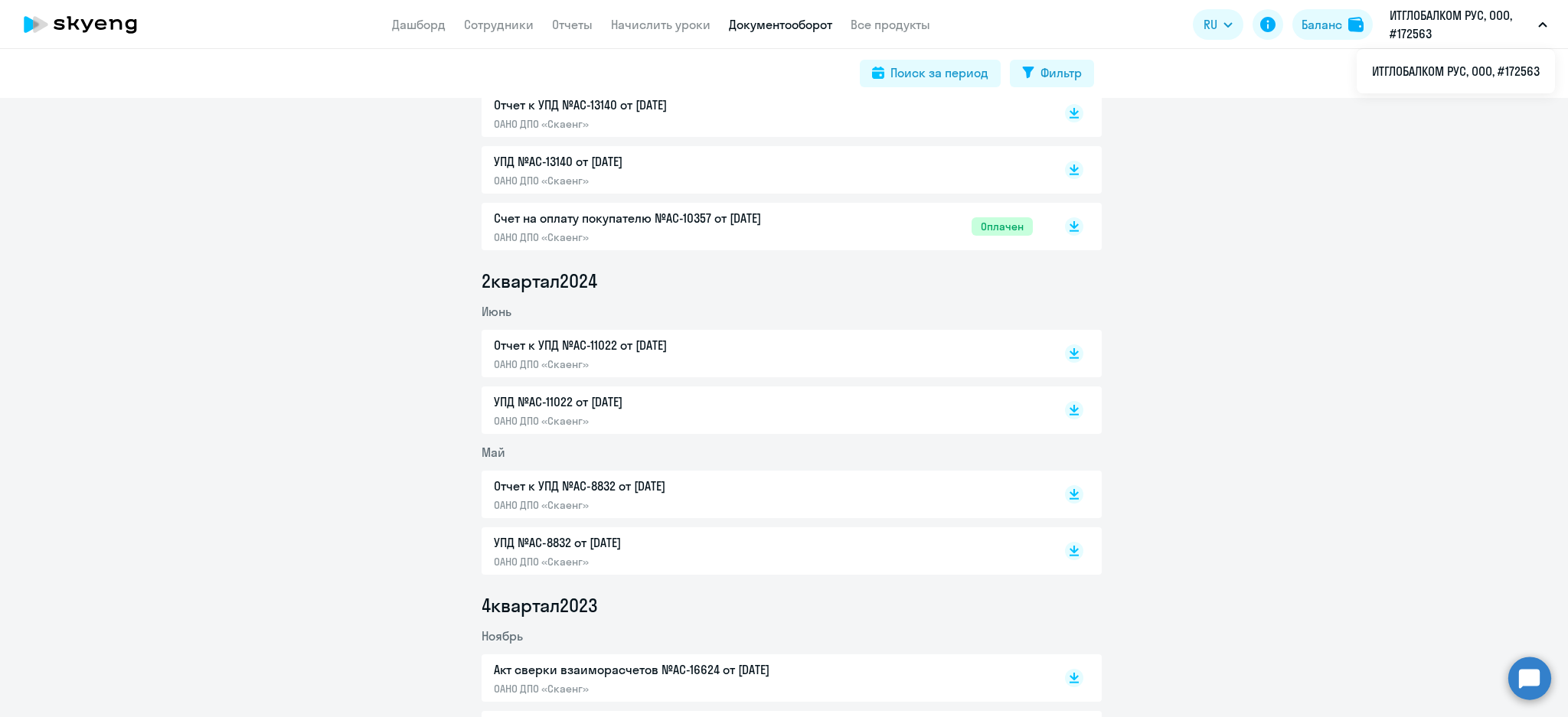
scroll to position [2551, 0]
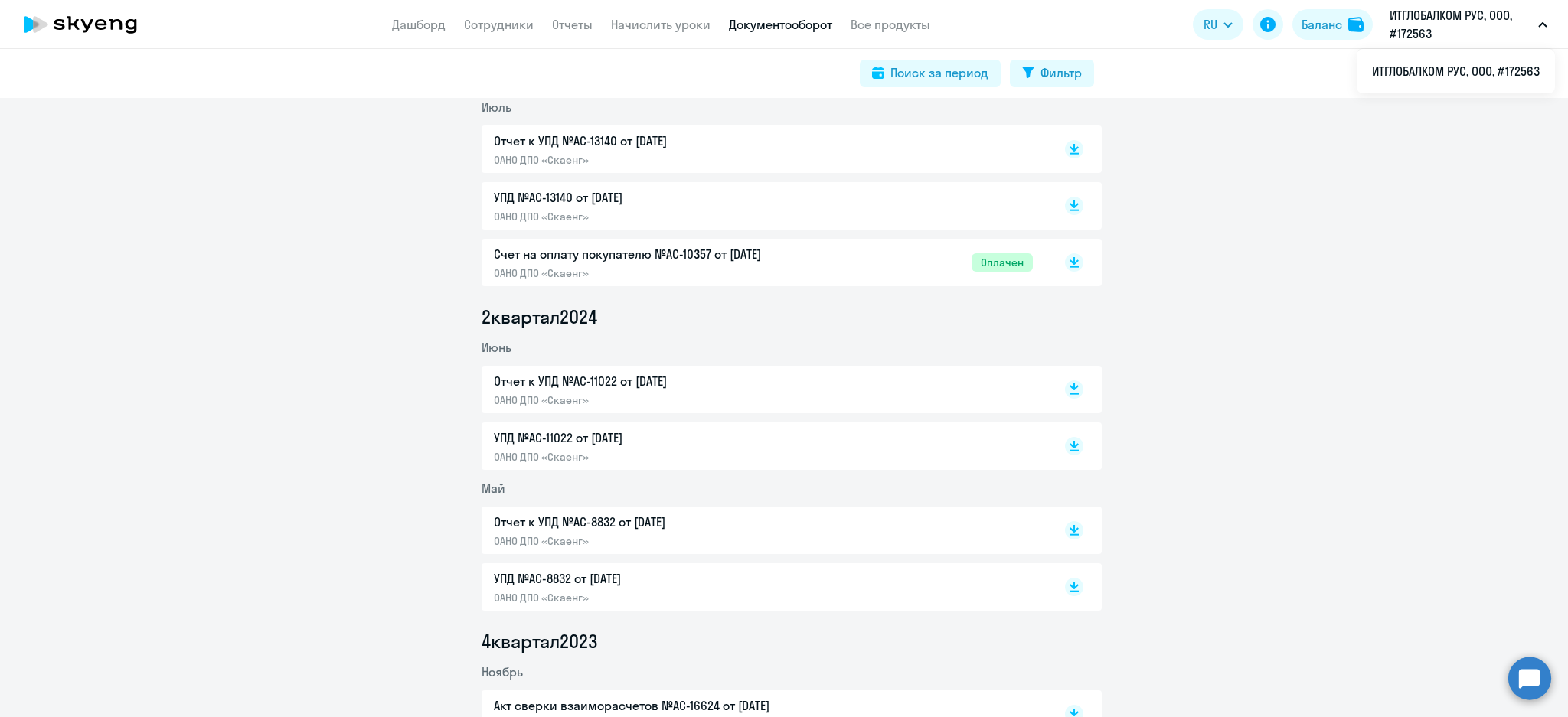
click at [1072, 388] on rect at bounding box center [1074, 390] width 18 height 18
click at [1071, 532] on rect at bounding box center [1074, 530] width 18 height 18
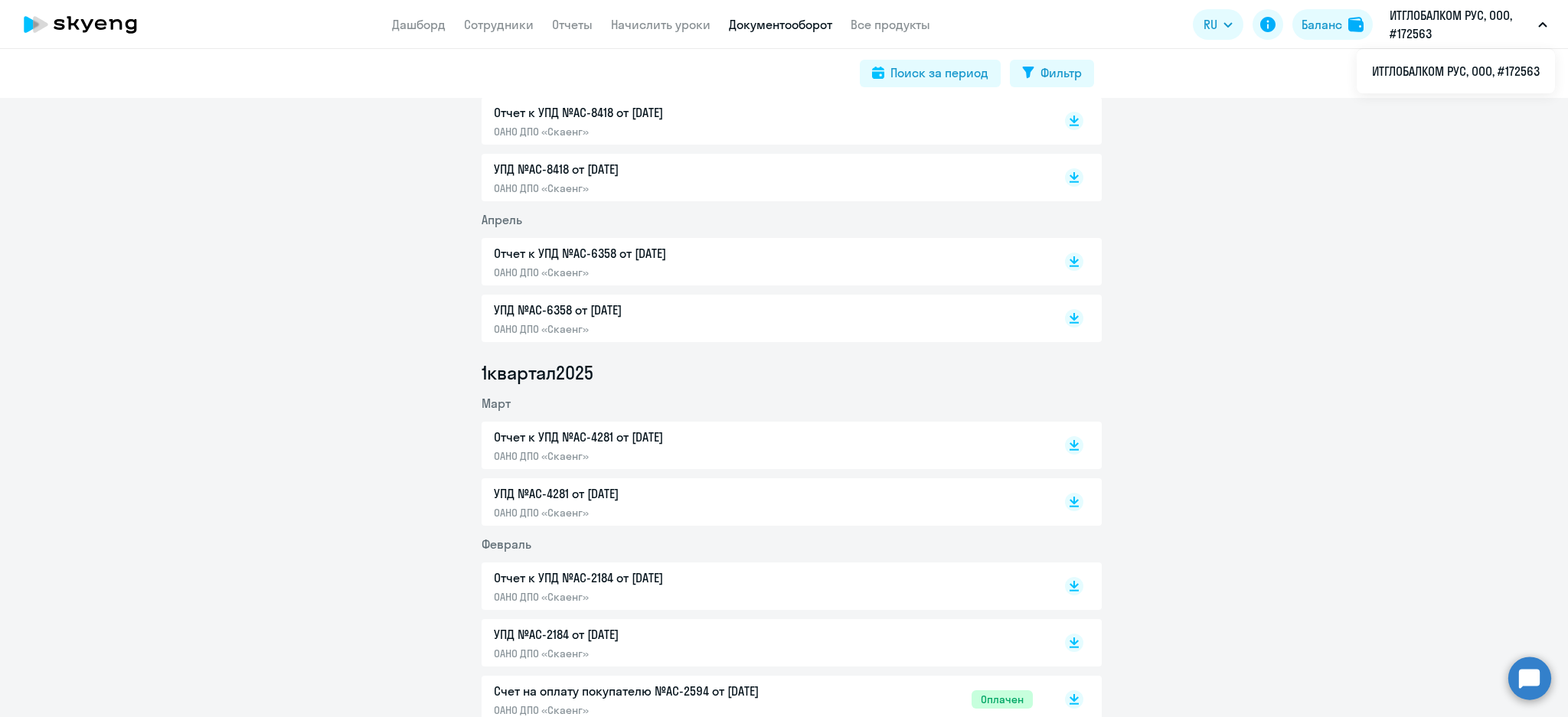
scroll to position [1122, 0]
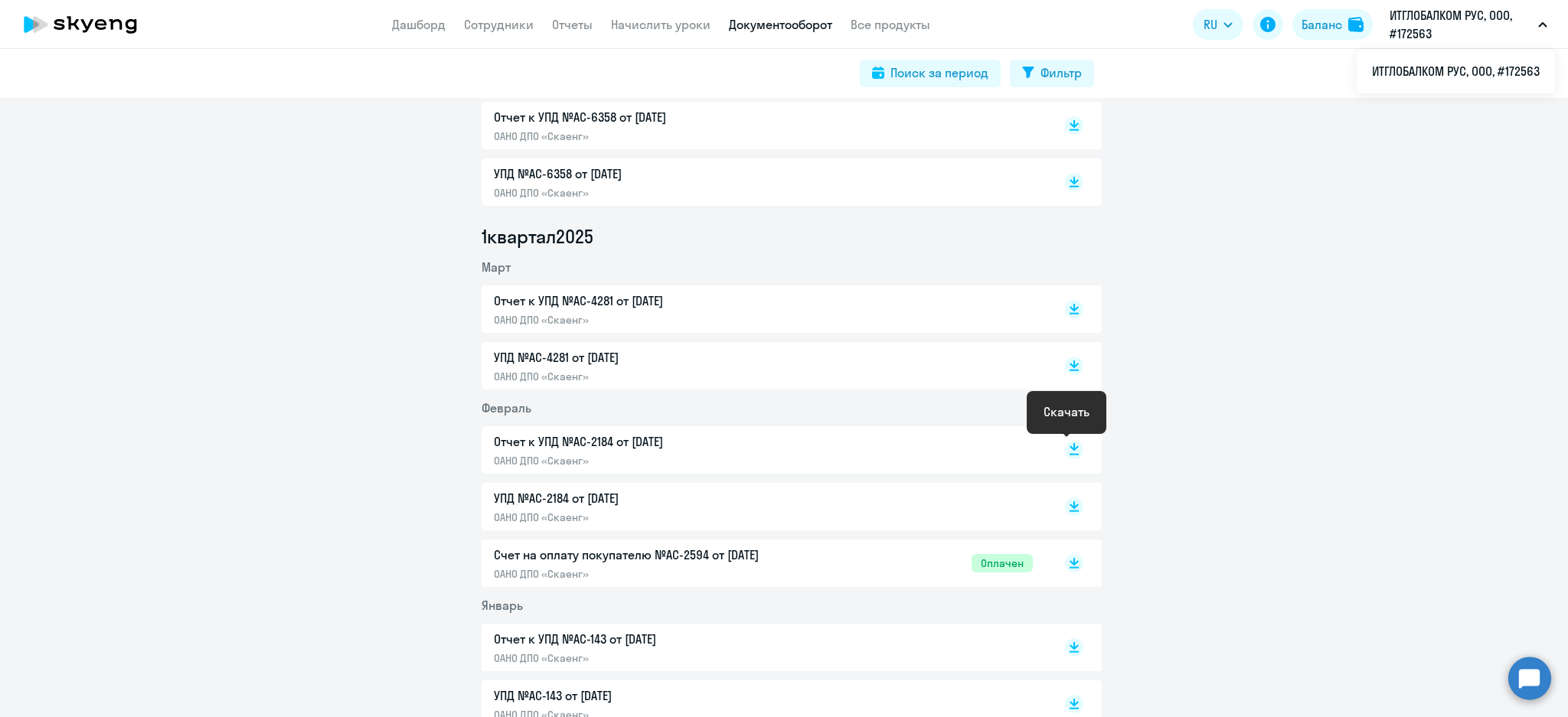
click at [1065, 452] on rect at bounding box center [1074, 450] width 18 height 18
drag, startPoint x: 1068, startPoint y: 311, endPoint x: 1175, endPoint y: 344, distance: 112.0
click at [1068, 311] on rect at bounding box center [1074, 309] width 18 height 18
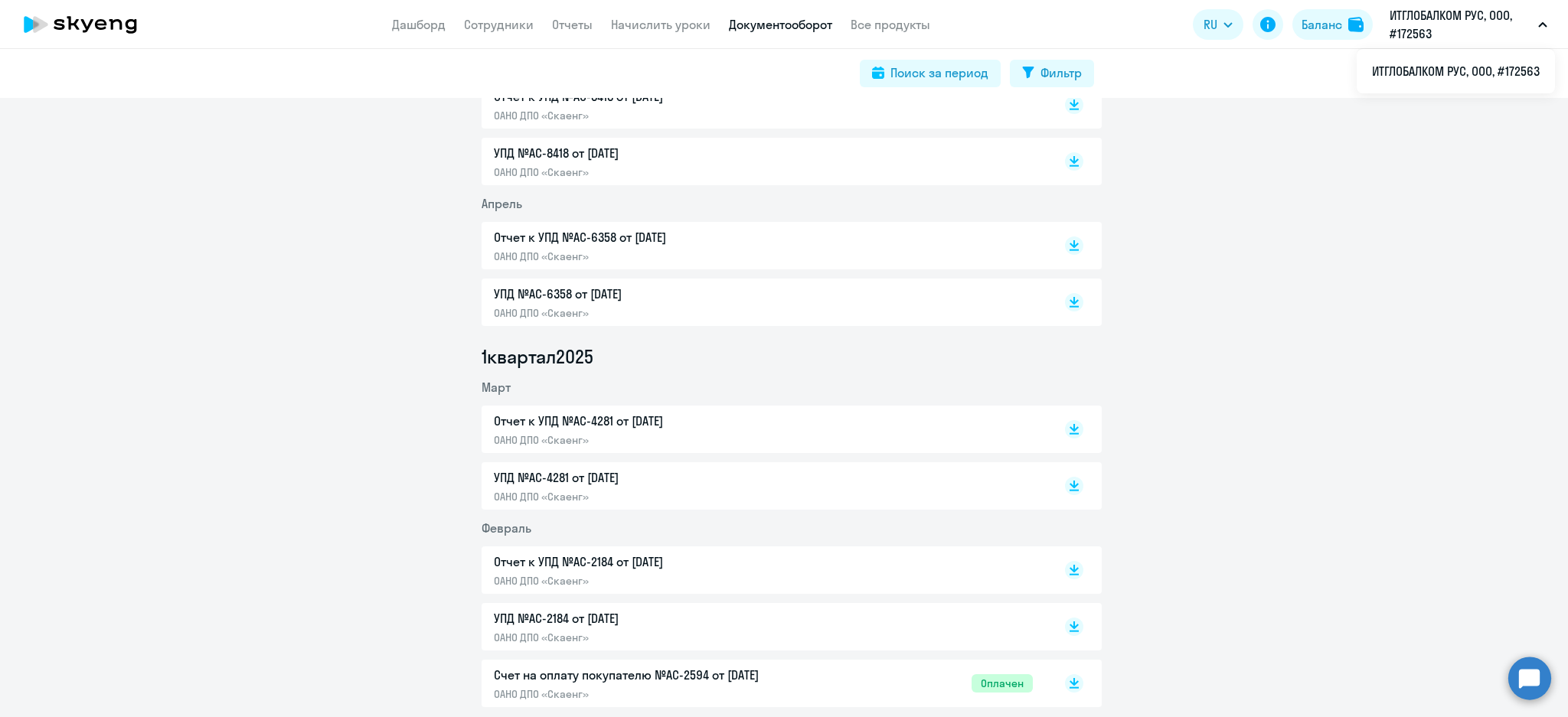
scroll to position [918, 0]
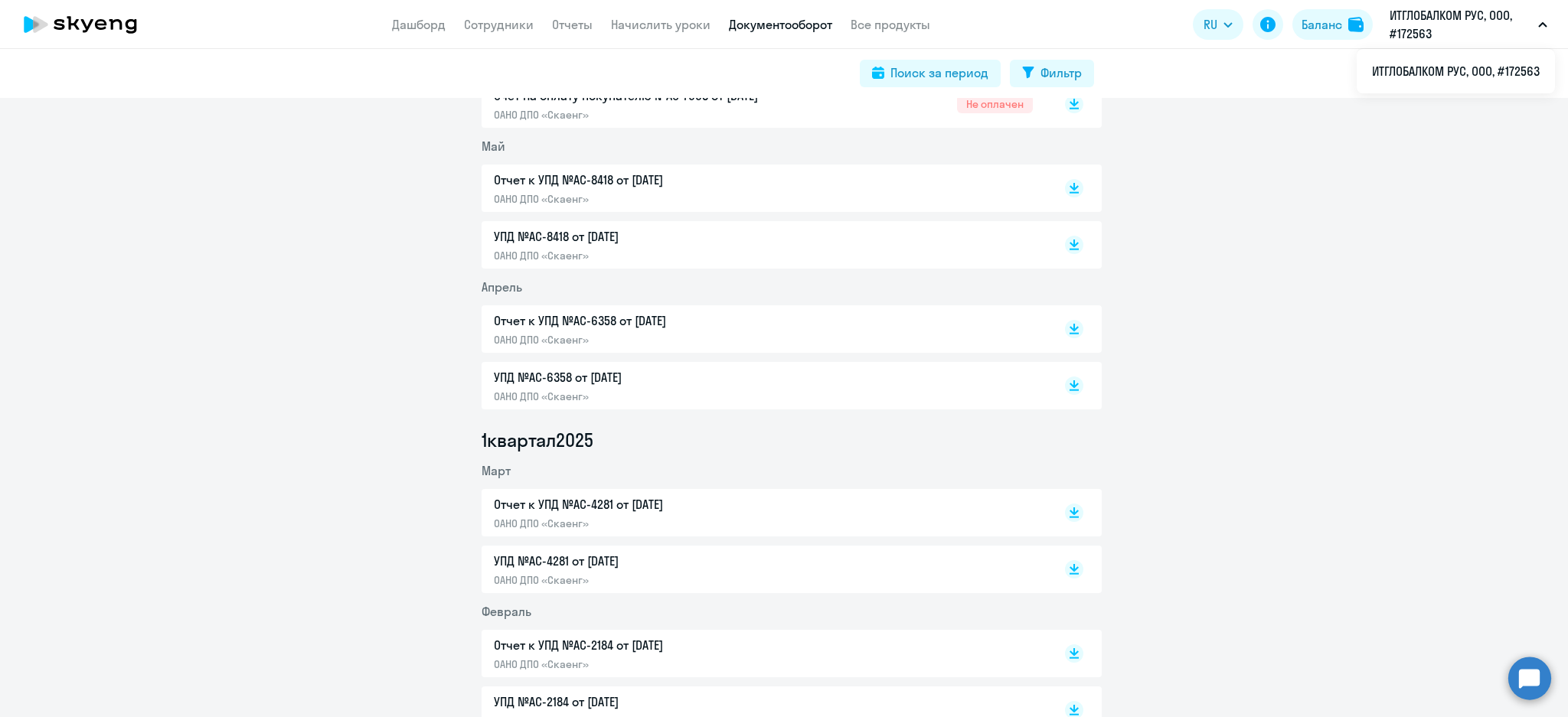
click at [566, 327] on p "Отчет к УПД №AC-6358 от [DATE]" at bounding box center [655, 321] width 322 height 18
click at [1065, 330] on rect at bounding box center [1074, 329] width 18 height 18
click at [1069, 192] on icon at bounding box center [1073, 193] width 9 height 2
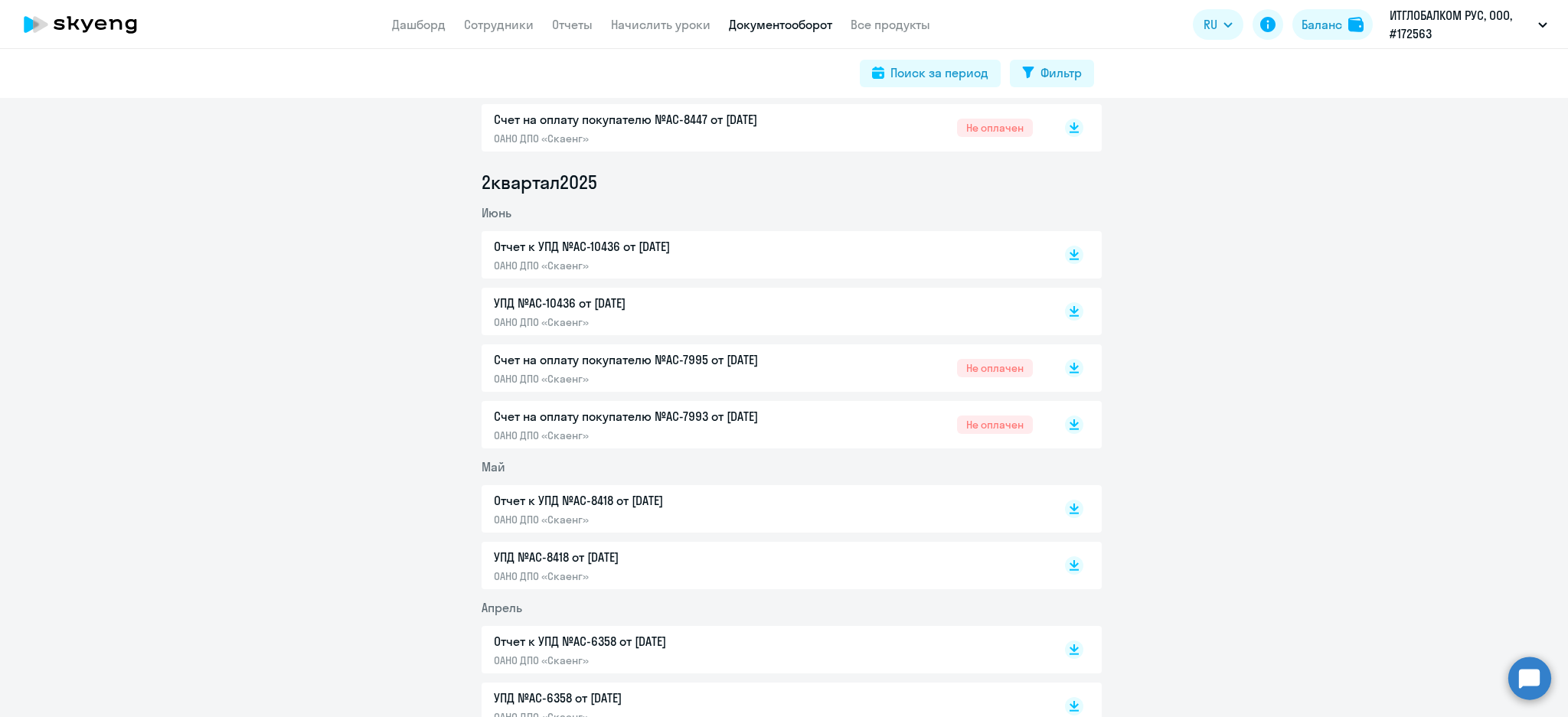
scroll to position [510, 0]
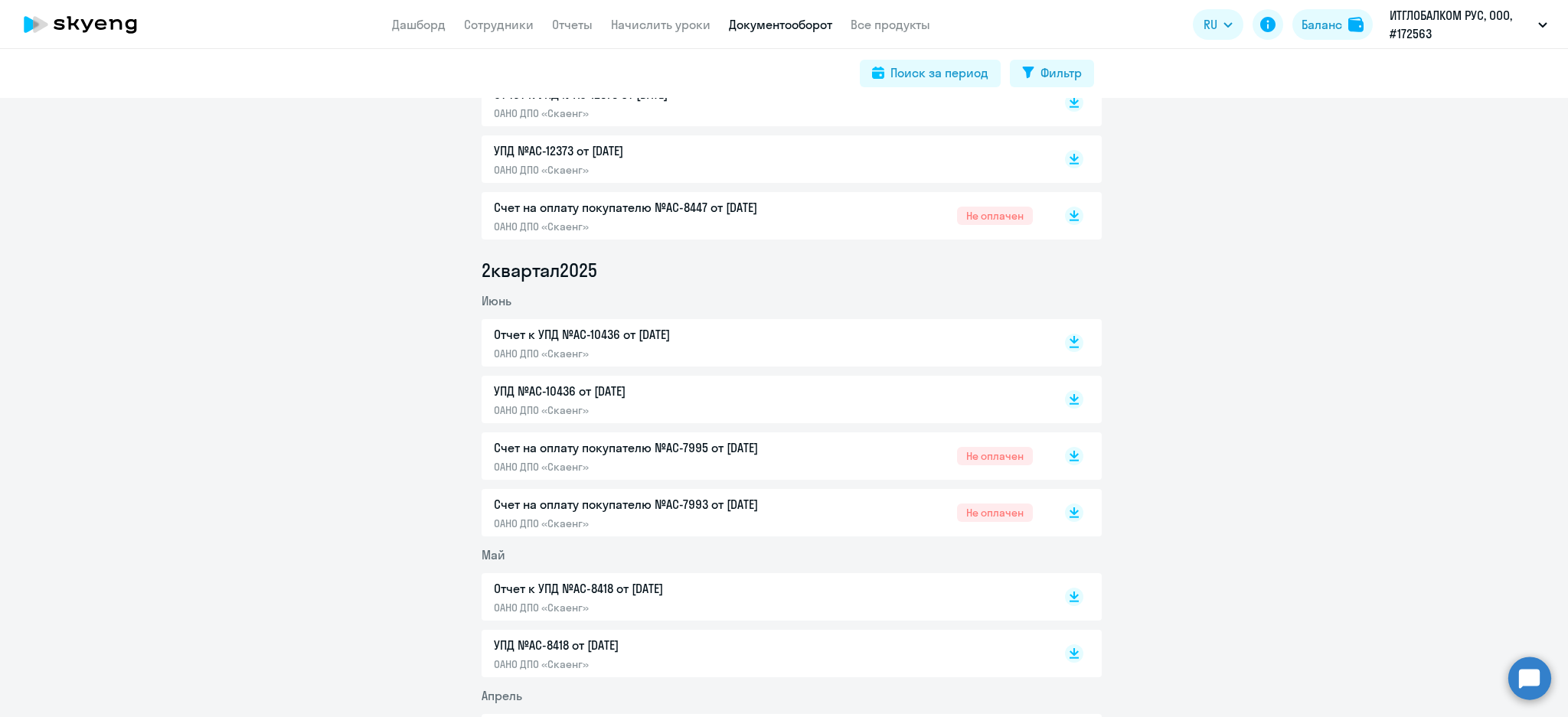
click at [1070, 338] on rect at bounding box center [1074, 343] width 18 height 18
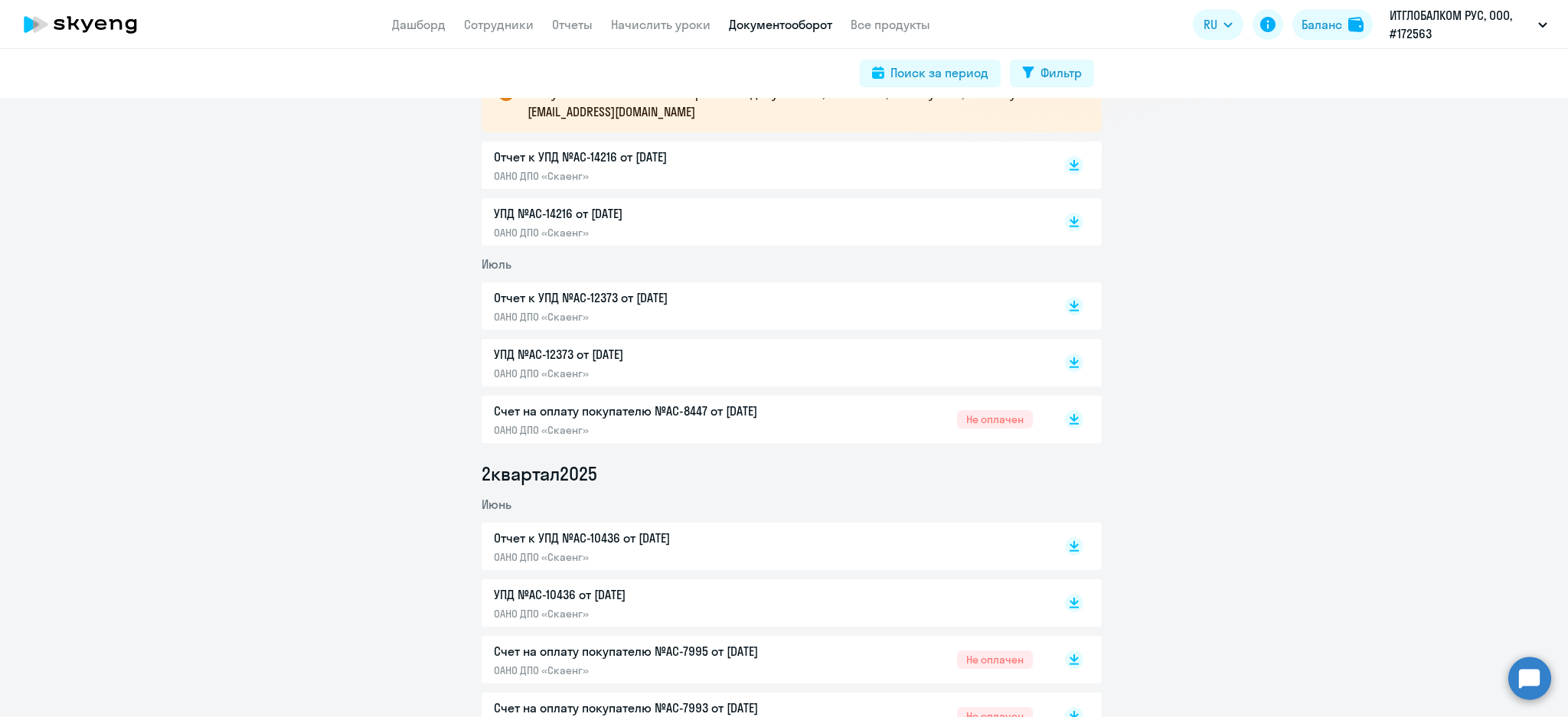
scroll to position [204, 0]
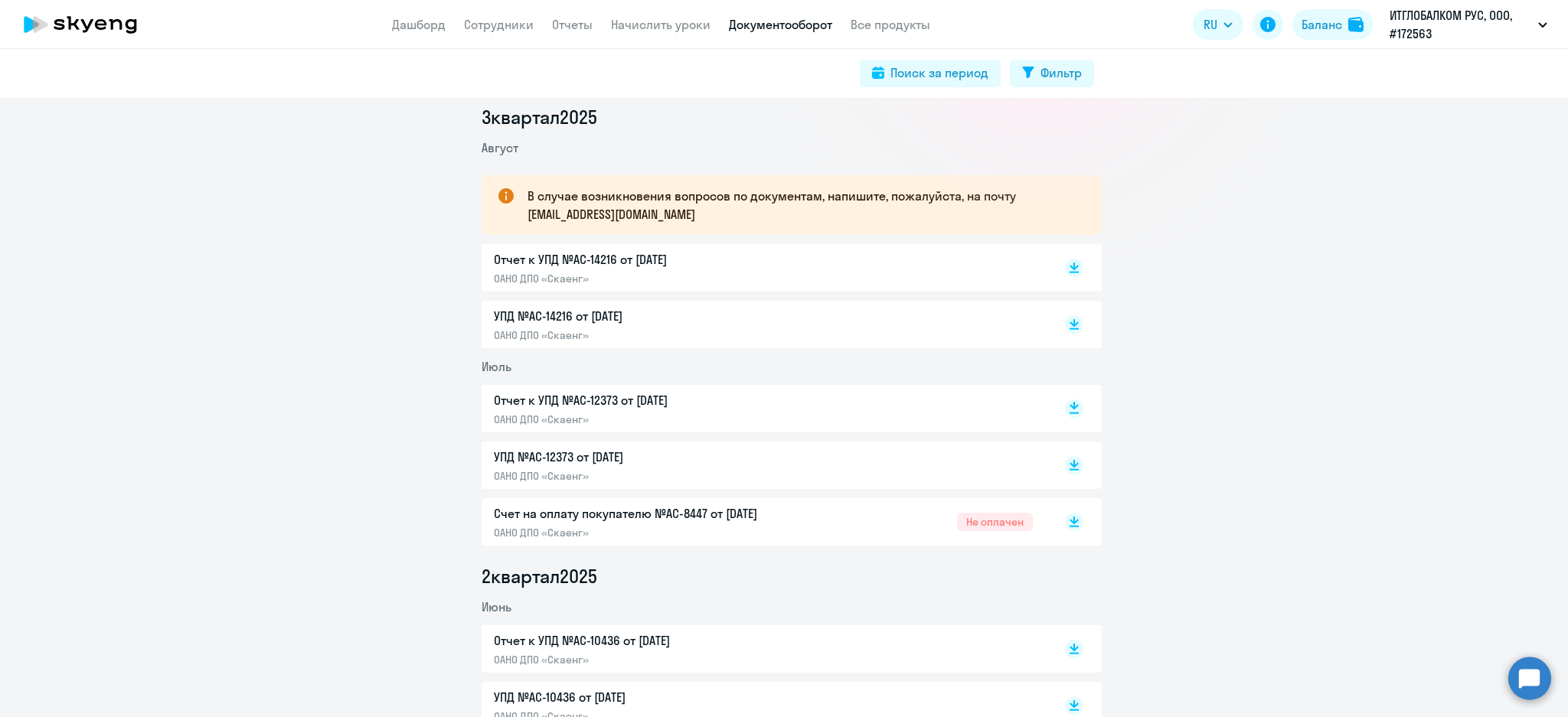
click at [1069, 407] on icon at bounding box center [1073, 405] width 9 height 7
click at [1065, 266] on rect at bounding box center [1074, 268] width 18 height 18
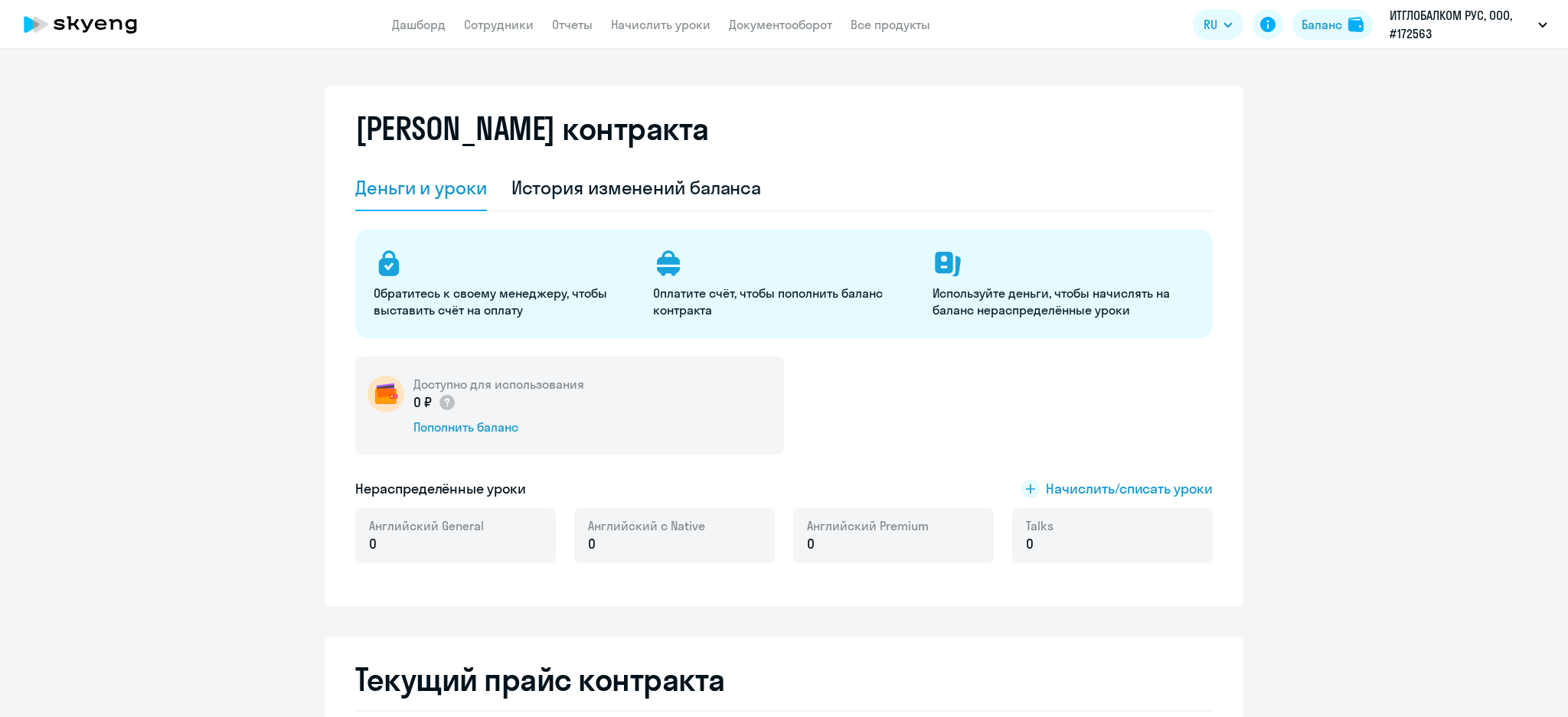
select select "english_adult_not_native_speaker"
click at [651, 190] on div "История изменений баланса" at bounding box center [636, 188] width 251 height 25
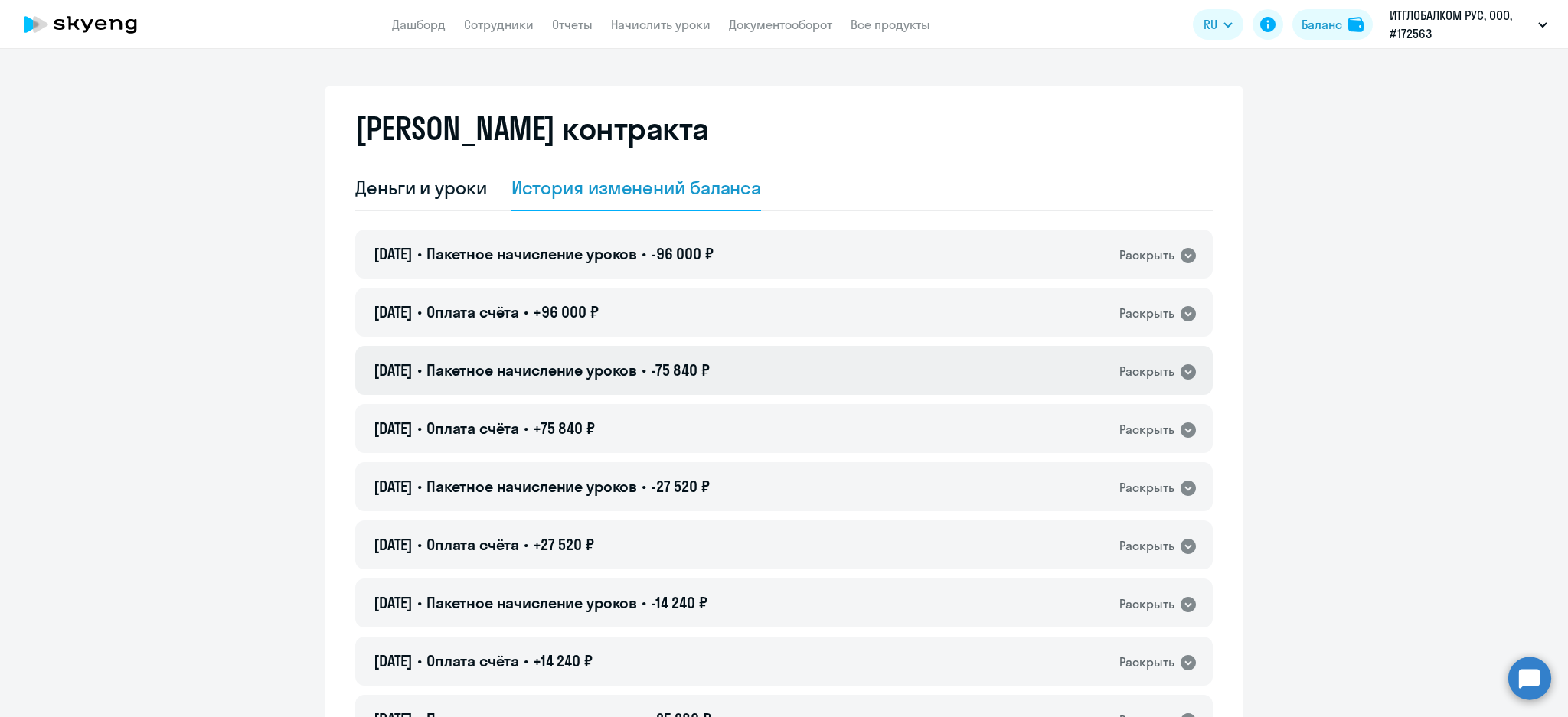
click at [847, 382] on div "22.07.2024 • Пакетное начисление уроков • -75 840 ₽ Раскрыть" at bounding box center [784, 370] width 857 height 49
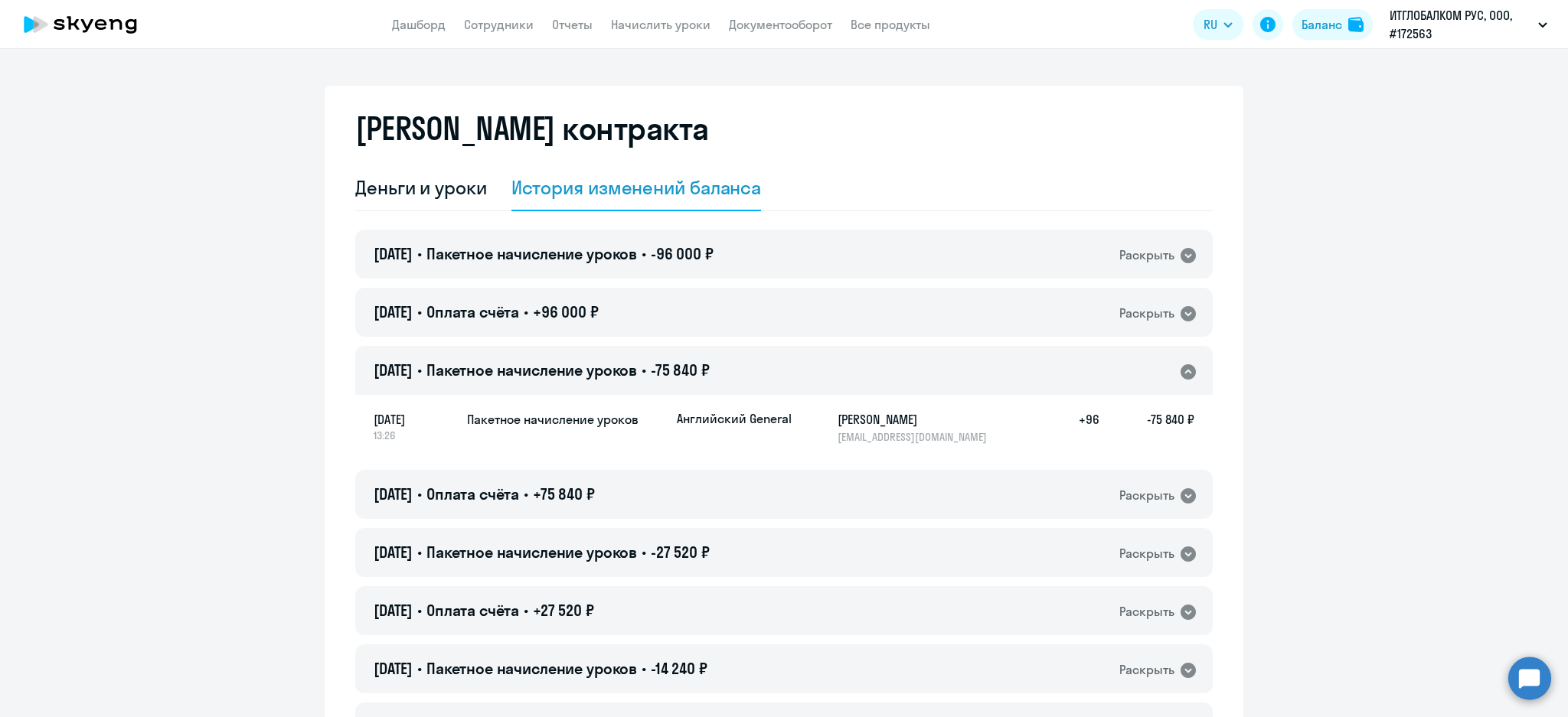
click at [854, 368] on div "22.07.2024 • Пакетное начисление уроков • -75 840 ₽ Раскрыть" at bounding box center [784, 370] width 857 height 49
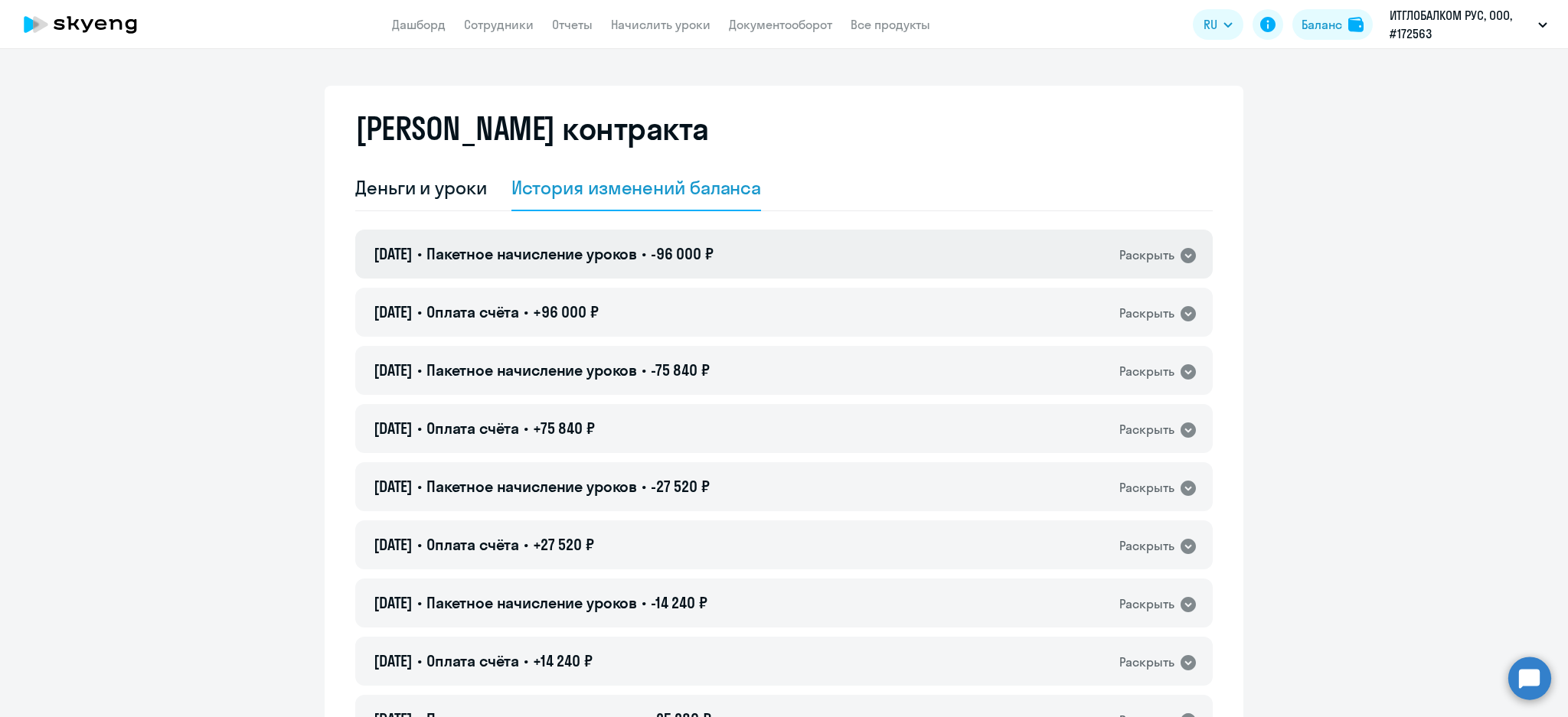
click at [842, 256] on div "20.02.2025 • Пакетное начисление уроков • -96 000 ₽ Раскрыть" at bounding box center [784, 254] width 857 height 49
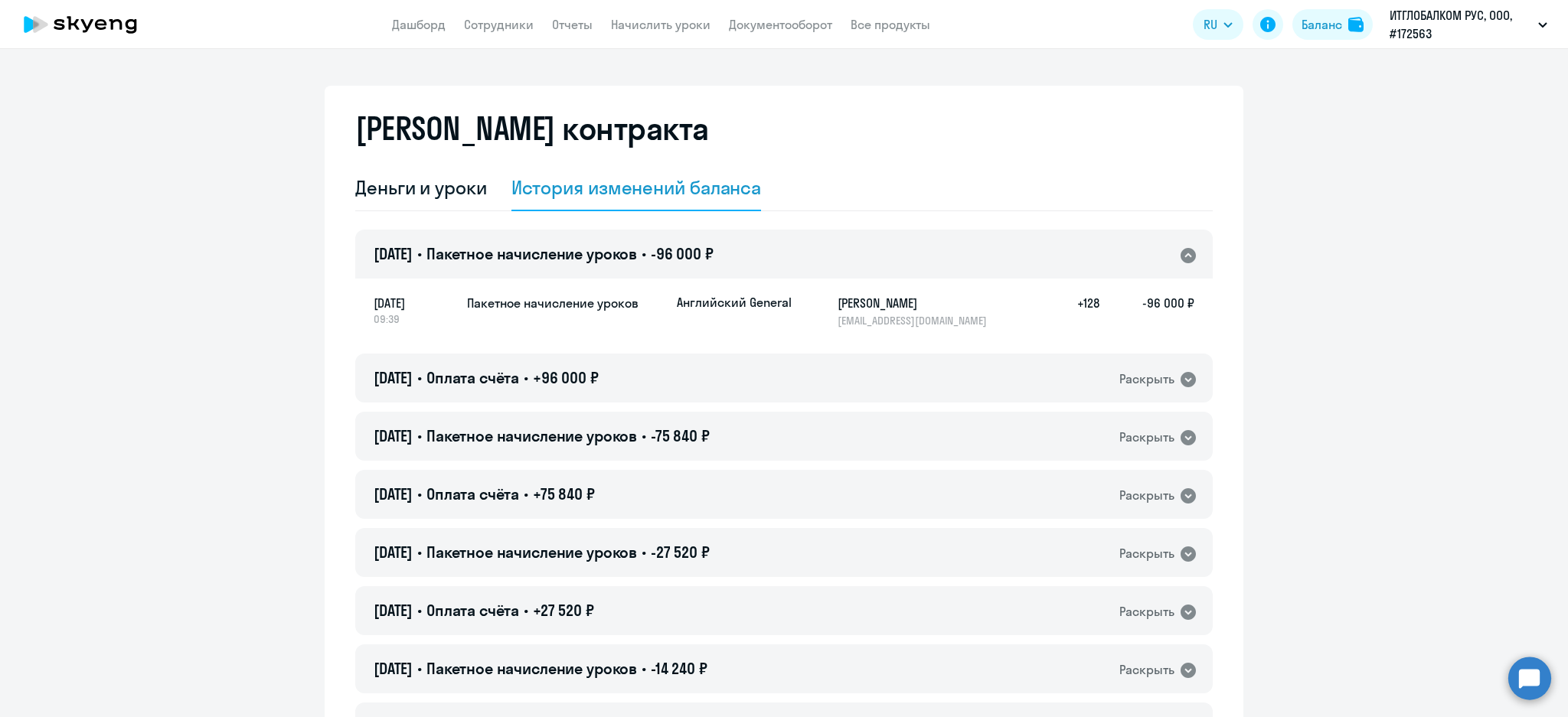
click at [842, 256] on div "20.02.2025 • Пакетное начисление уроков • -96 000 ₽ Раскрыть" at bounding box center [784, 254] width 857 height 49
